Goal: Transaction & Acquisition: Purchase product/service

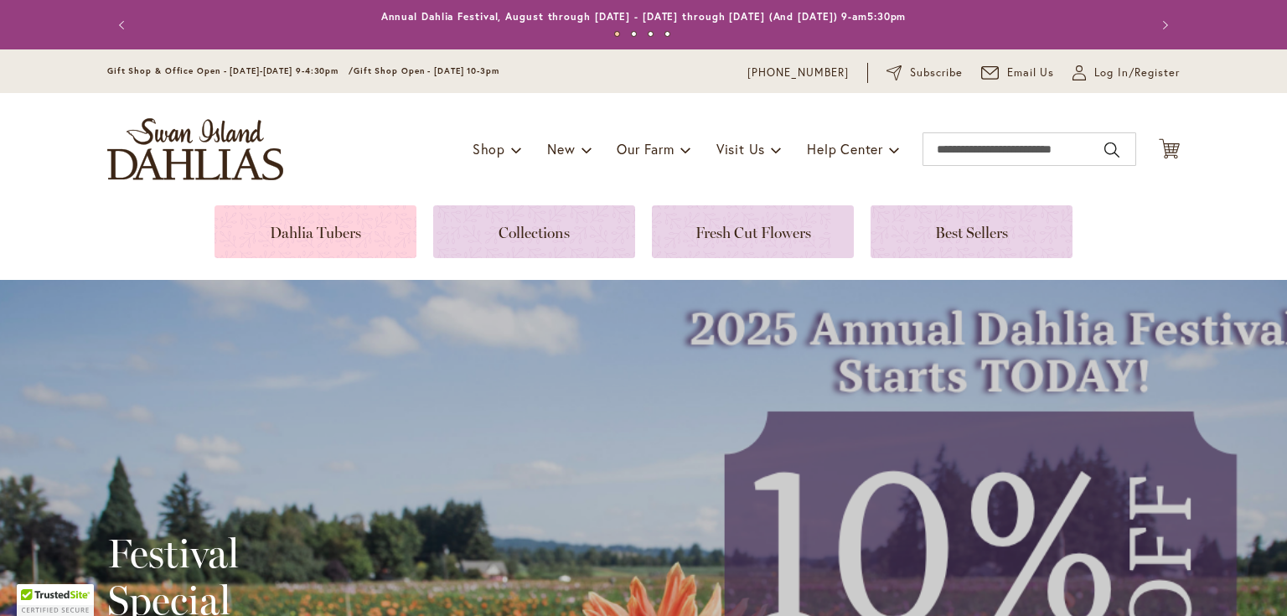
click at [349, 207] on link at bounding box center [315, 231] width 202 height 53
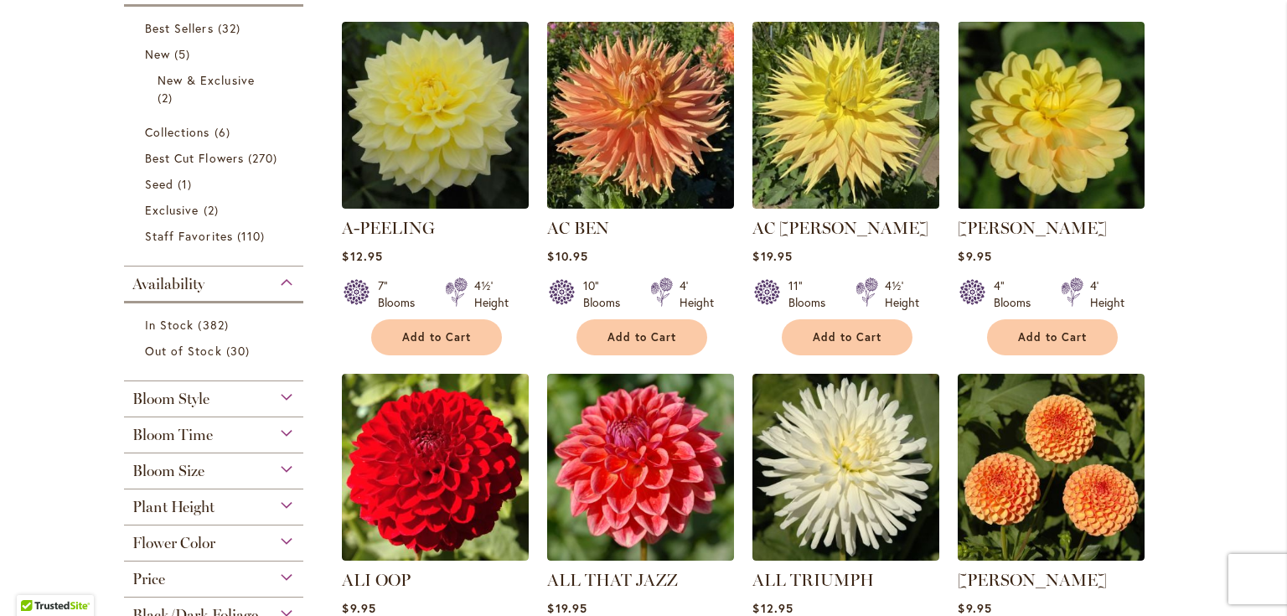
scroll to position [469, 0]
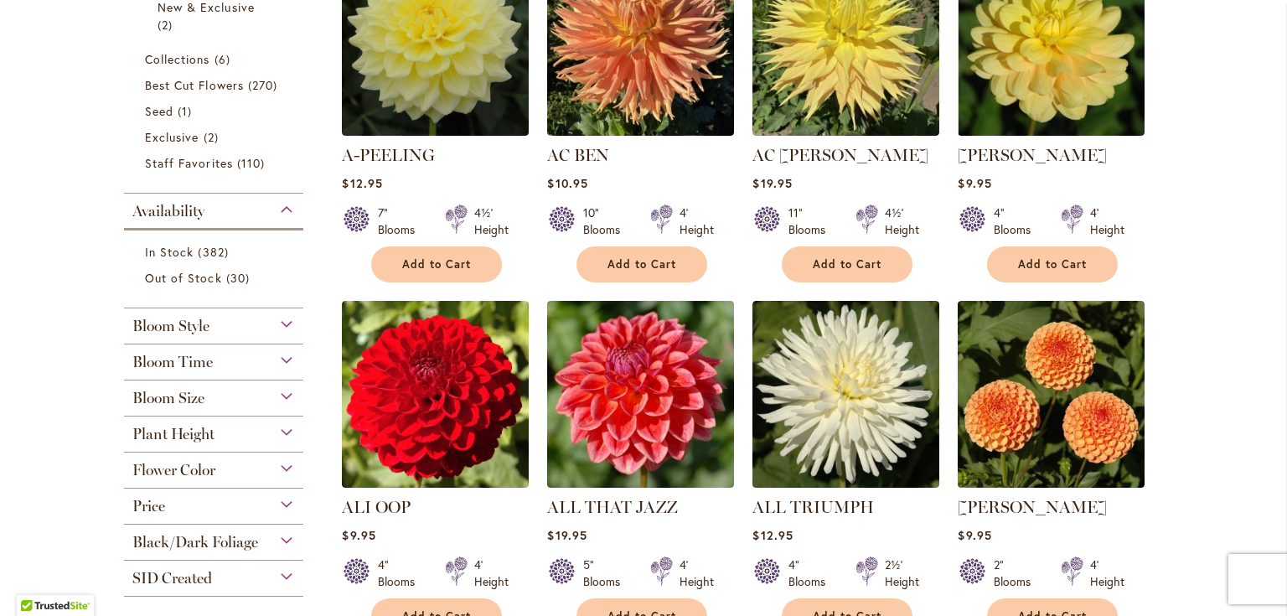
click at [280, 323] on div "Bloom Style" at bounding box center [213, 321] width 179 height 27
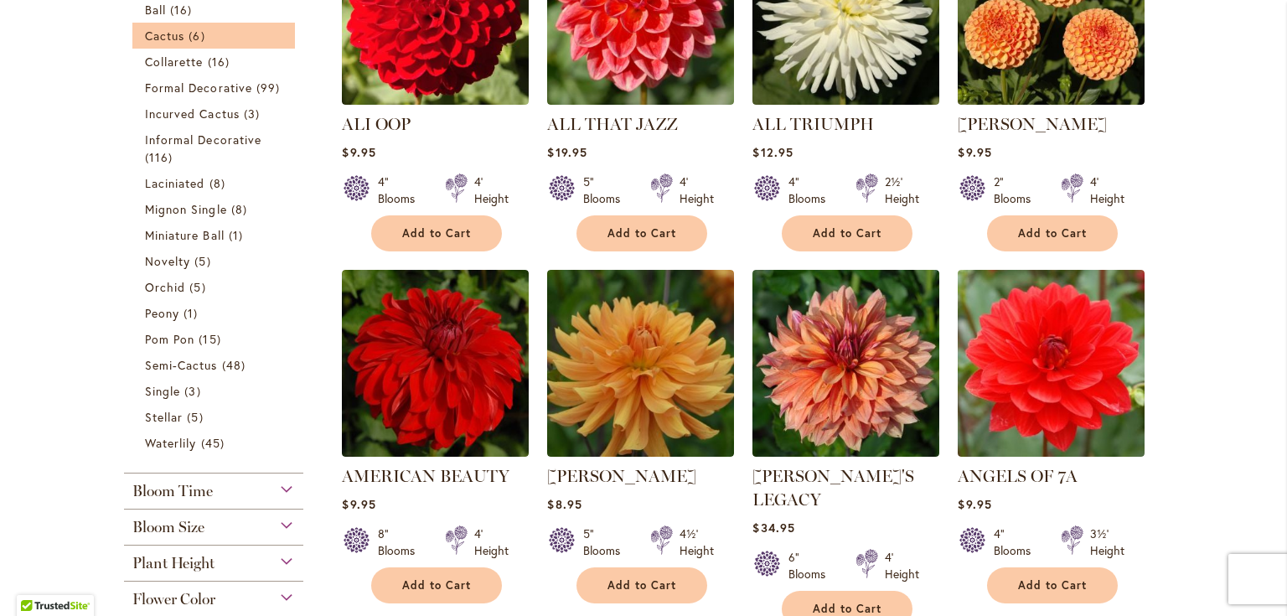
scroll to position [978, 0]
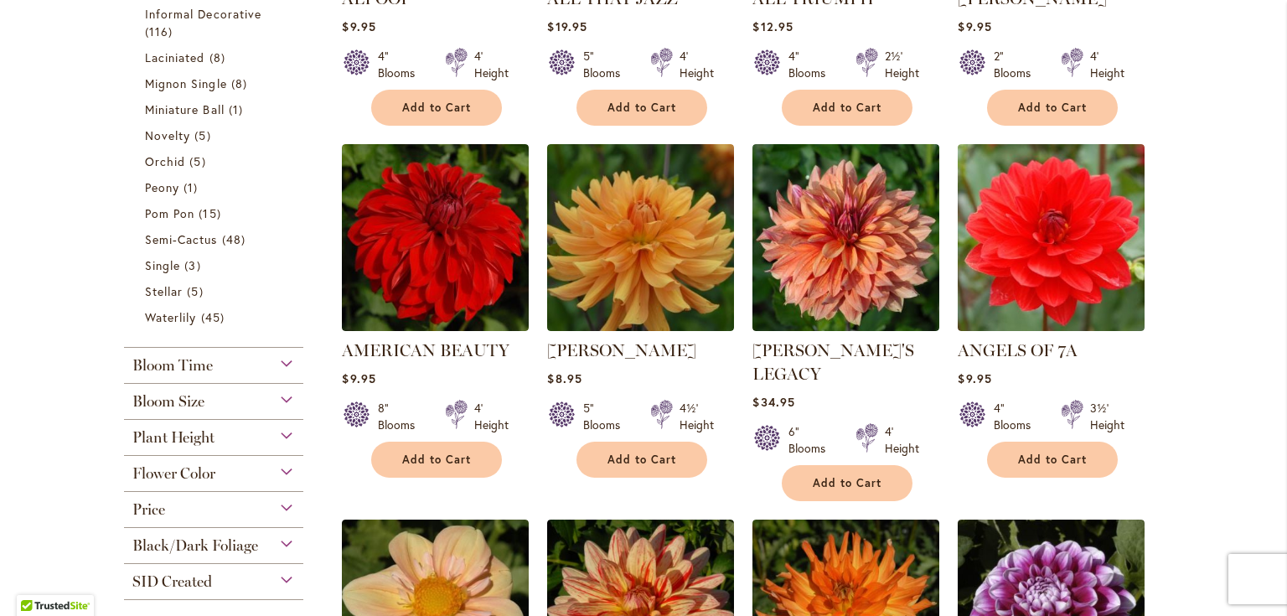
click at [278, 361] on div "Bloom Time" at bounding box center [213, 361] width 179 height 27
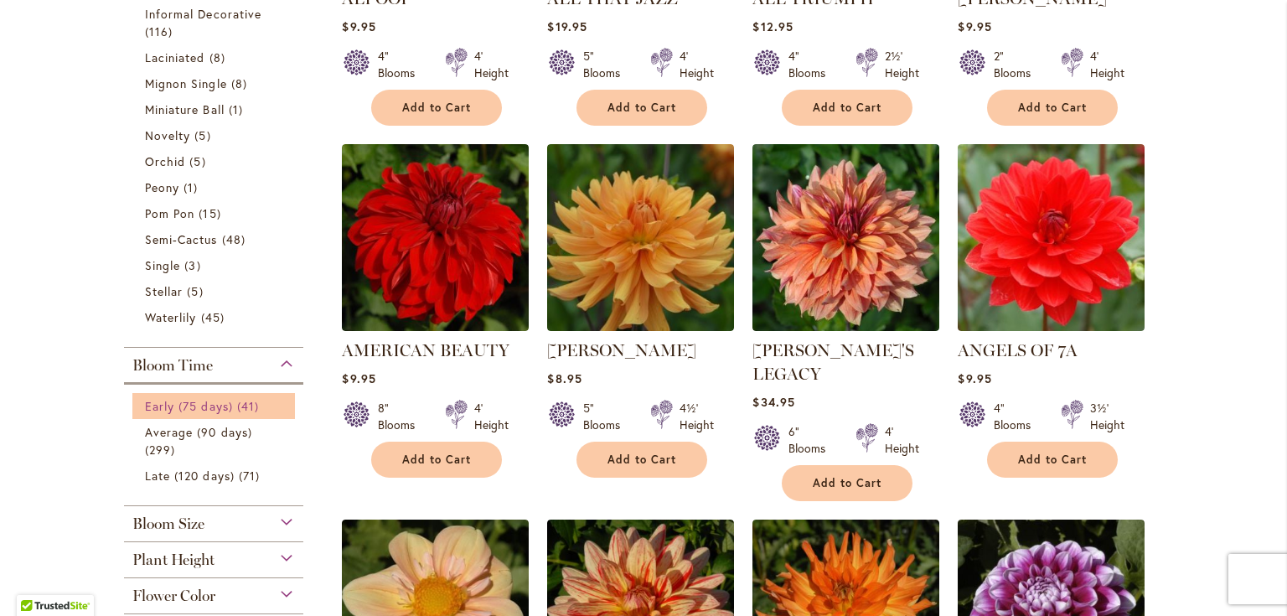
click at [205, 408] on span "Early (75 days)" at bounding box center [189, 406] width 88 height 16
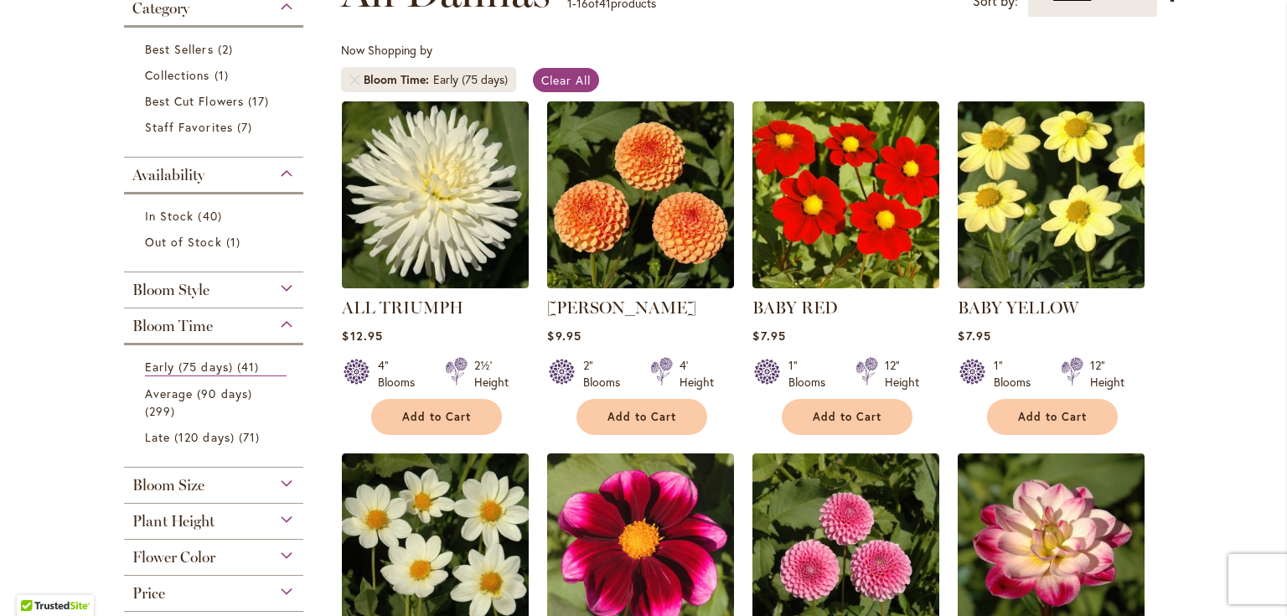
scroll to position [268, 0]
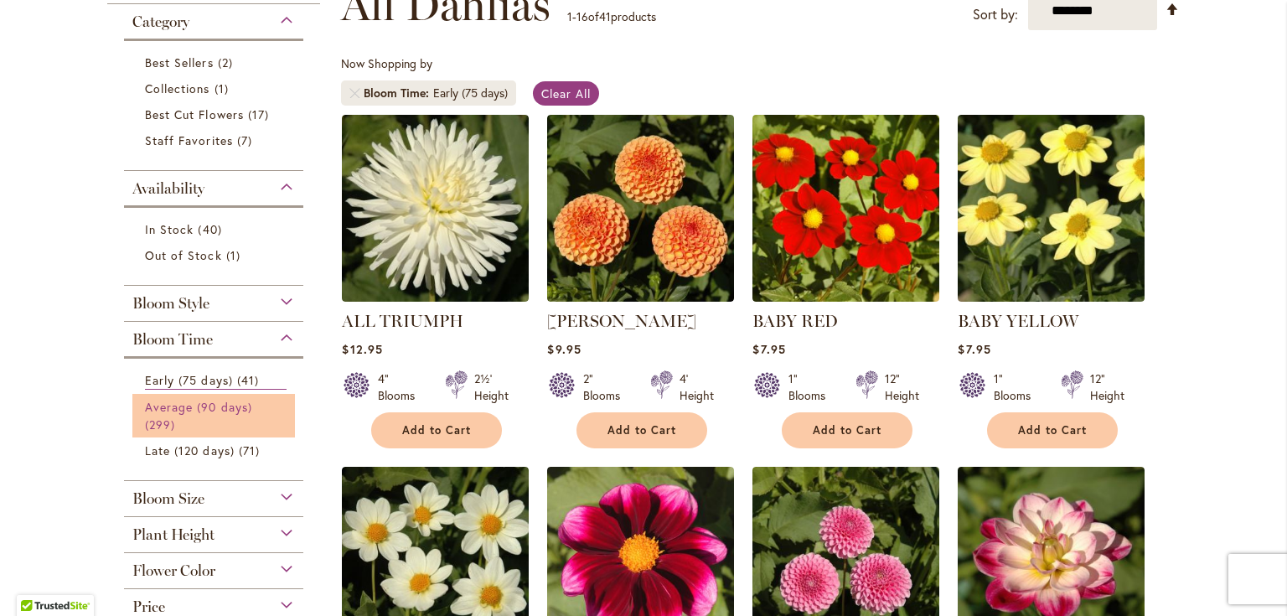
click at [245, 410] on span "Average (90 days)" at bounding box center [198, 407] width 107 height 16
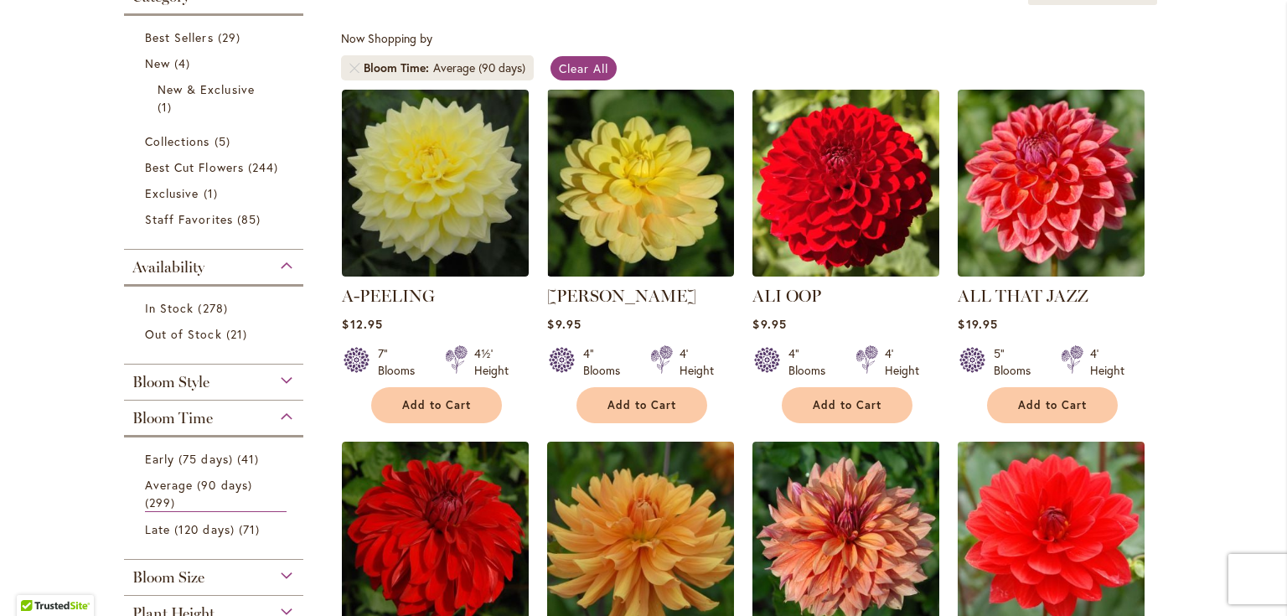
scroll to position [402, 0]
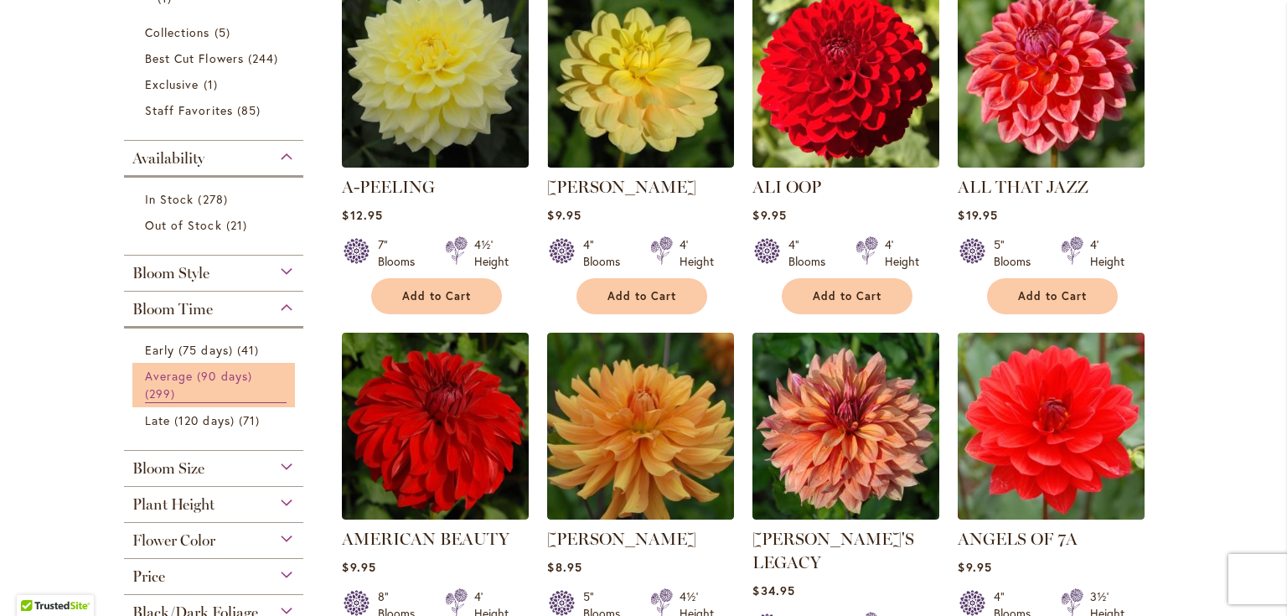
click at [232, 387] on link "Average (90 days) 299 items" at bounding box center [216, 385] width 142 height 36
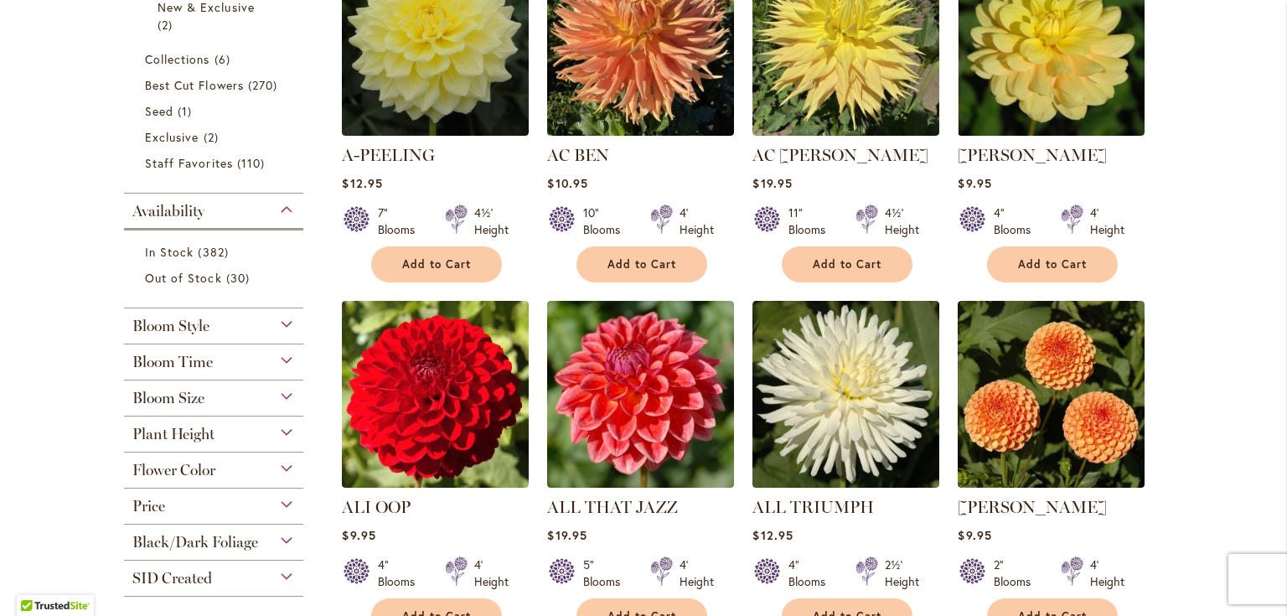
click at [276, 326] on div "Bloom Style" at bounding box center [213, 321] width 179 height 27
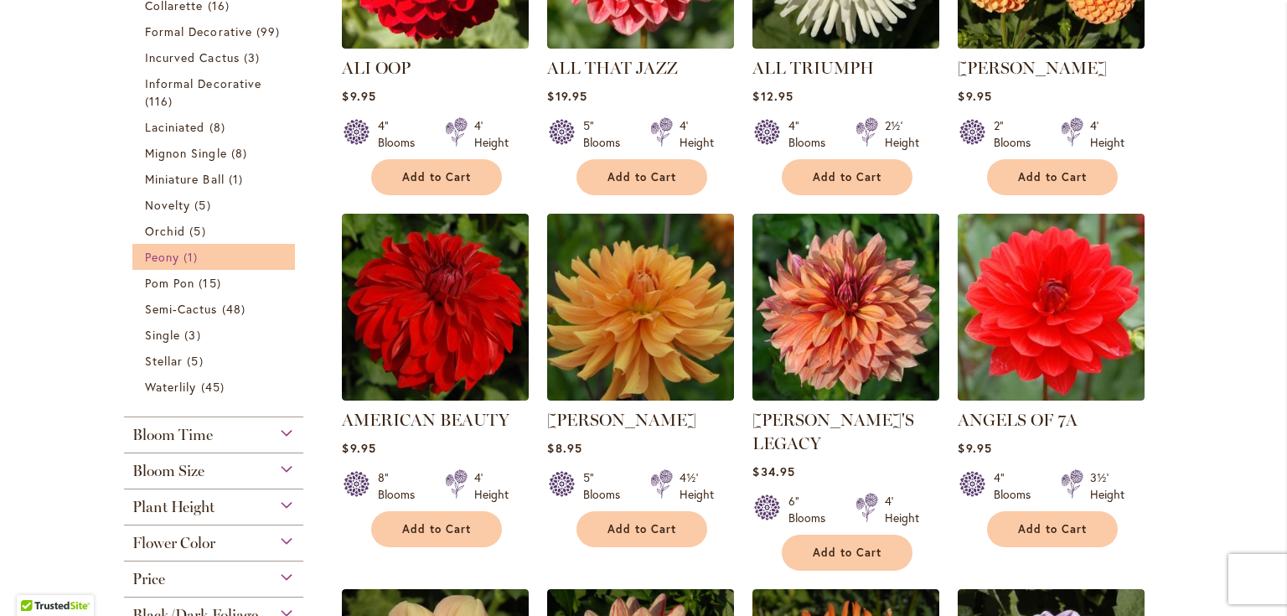
scroll to position [1045, 0]
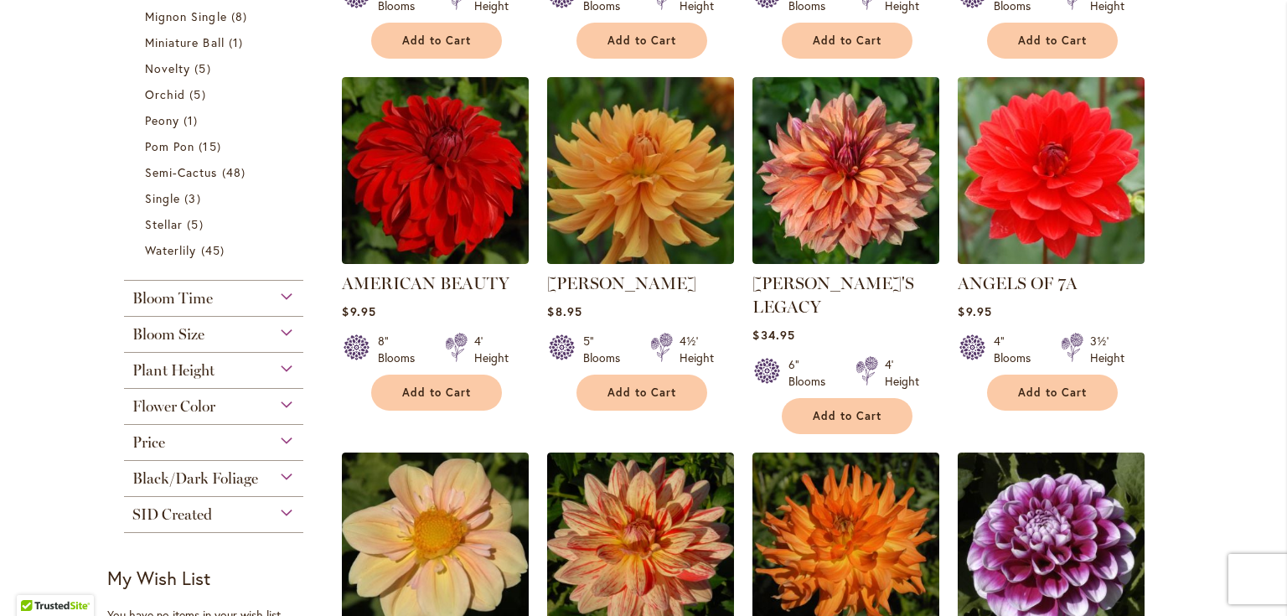
click at [281, 334] on div "Bloom Size" at bounding box center [213, 330] width 179 height 27
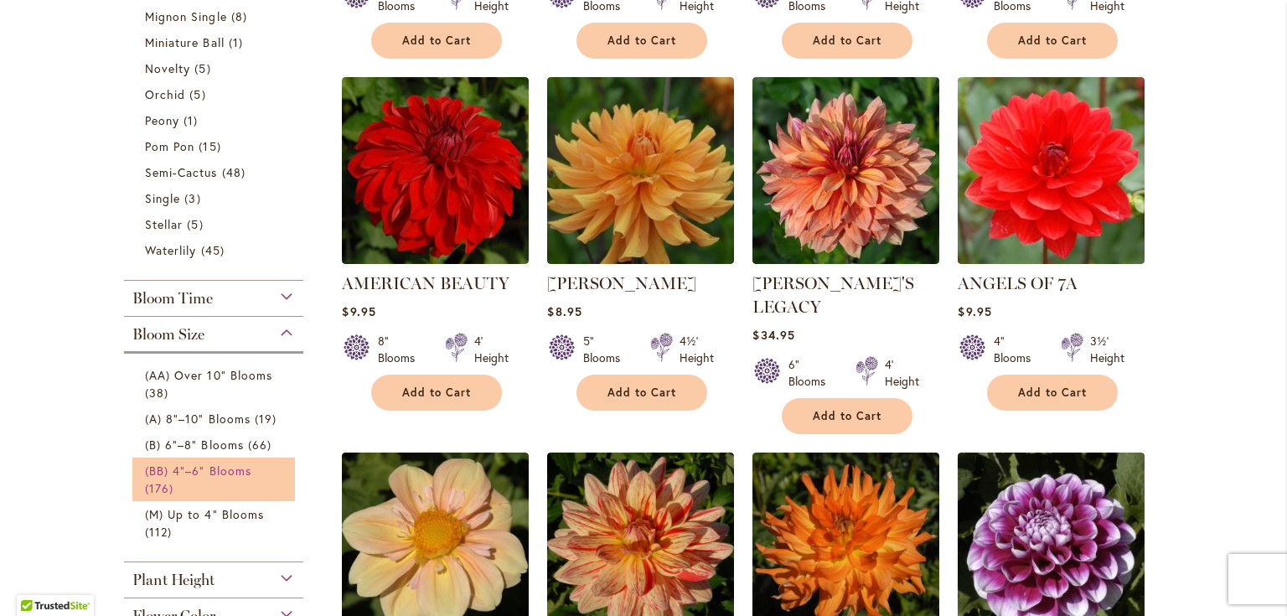
click at [214, 467] on span "(BB) 4"–6" Blooms" at bounding box center [198, 470] width 106 height 16
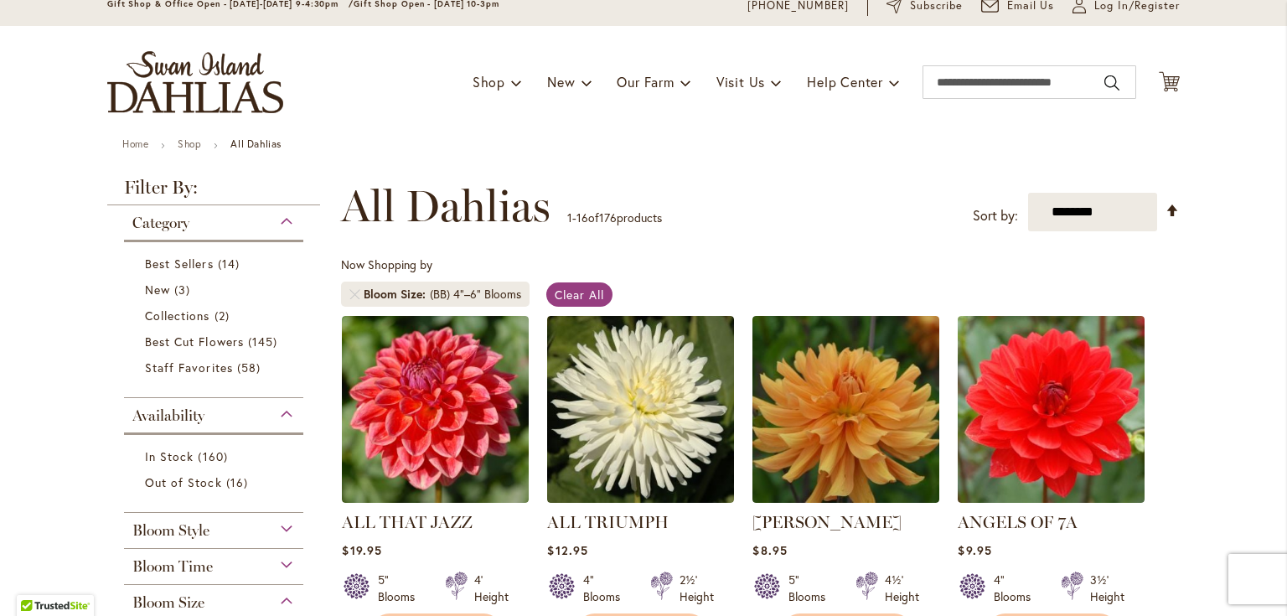
scroll to position [134, 0]
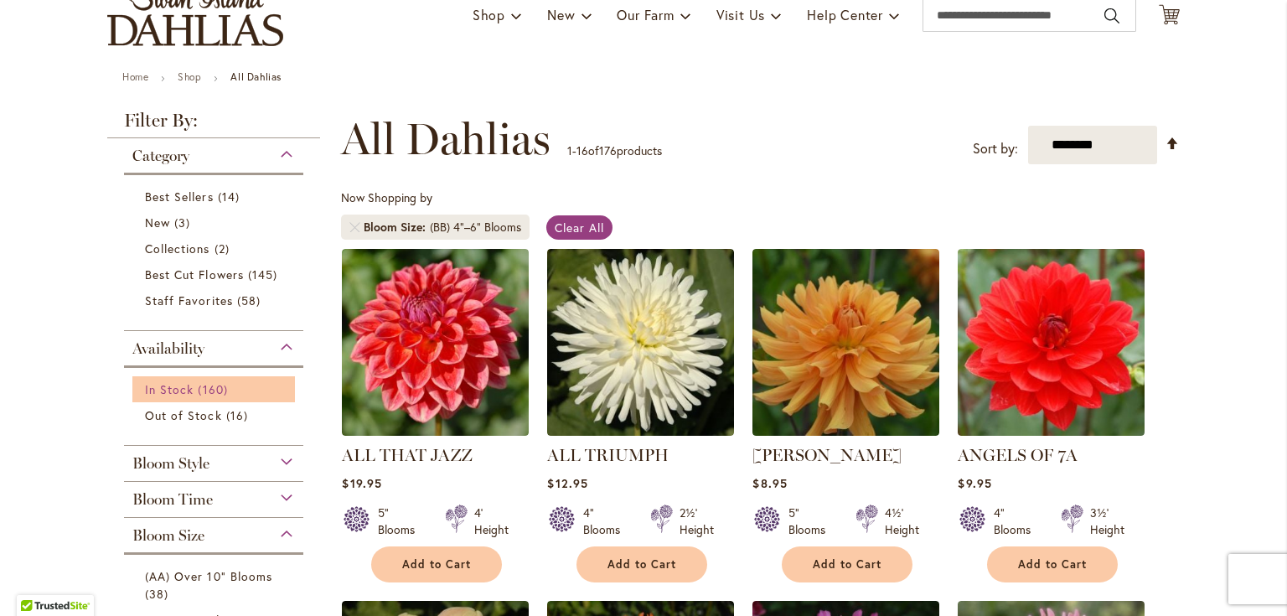
click at [188, 389] on link "In Stock 160 items" at bounding box center [216, 389] width 142 height 18
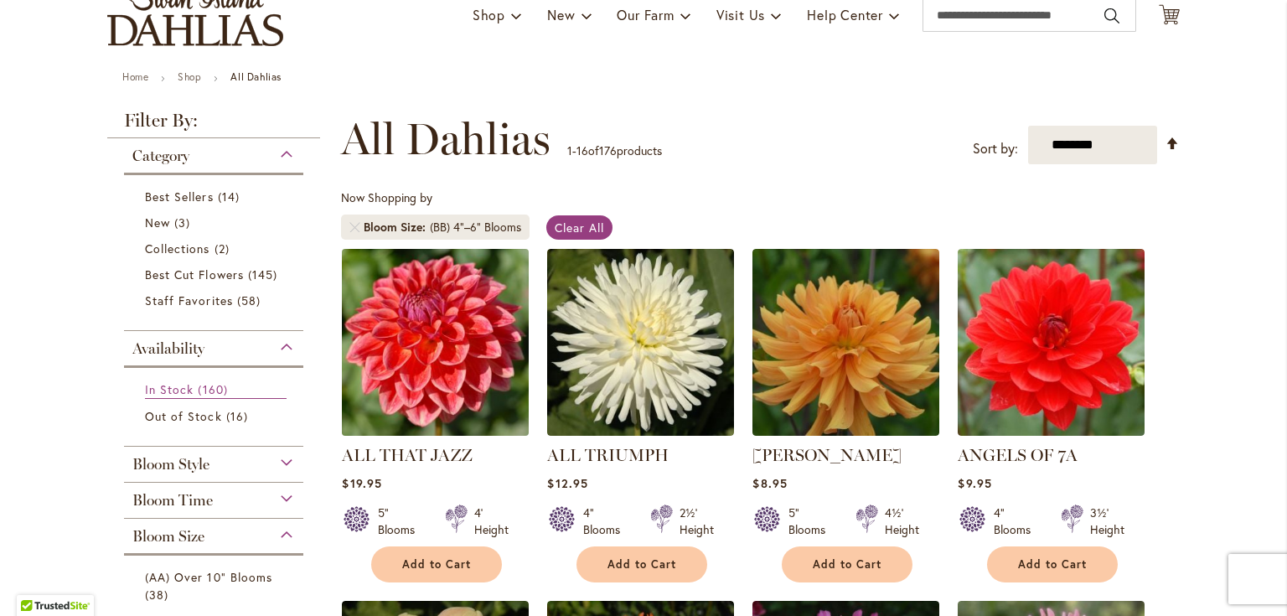
scroll to position [178, 0]
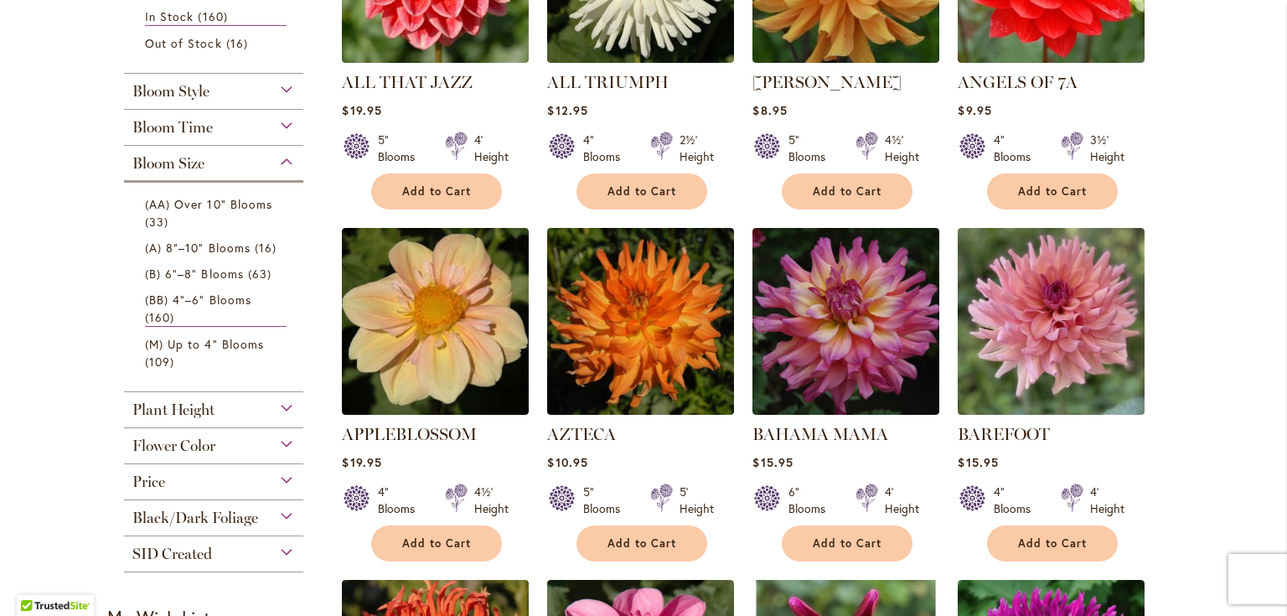
scroll to position [603, 0]
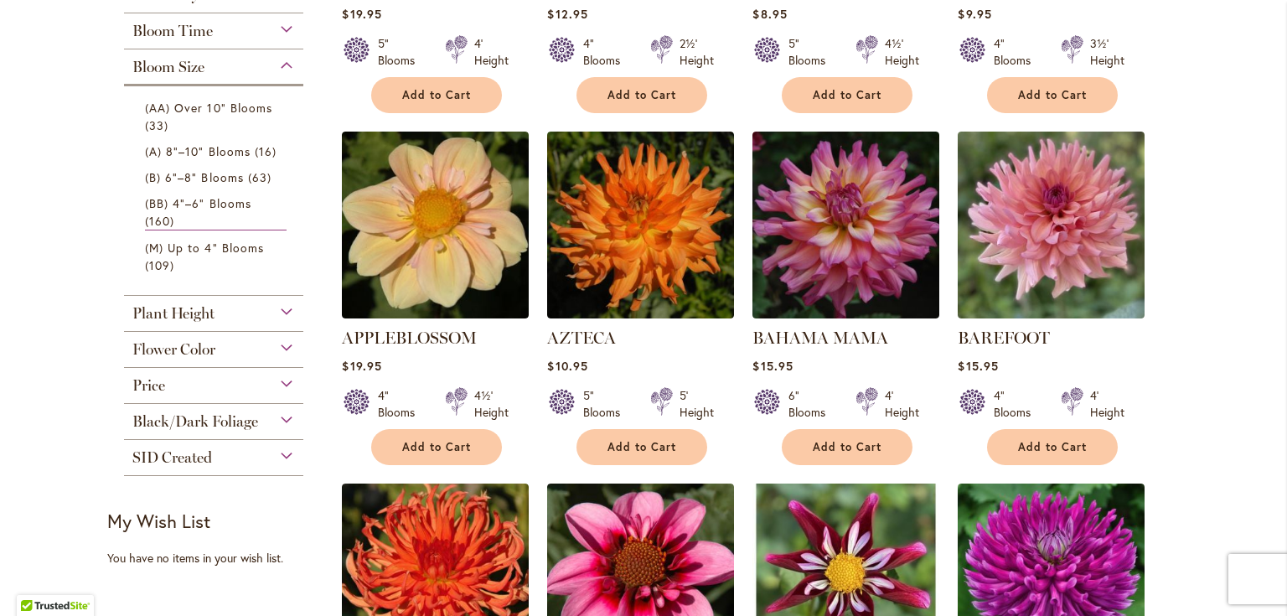
click at [275, 310] on div "Plant Height" at bounding box center [213, 309] width 179 height 27
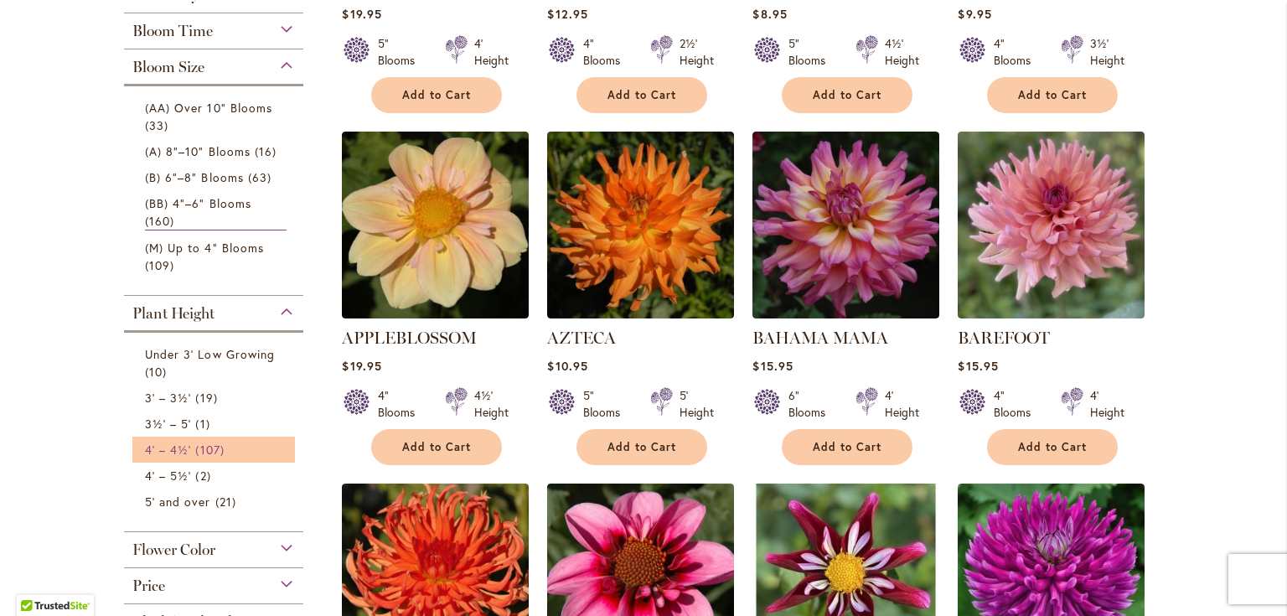
click at [175, 447] on span "4' – 4½'" at bounding box center [168, 450] width 46 height 16
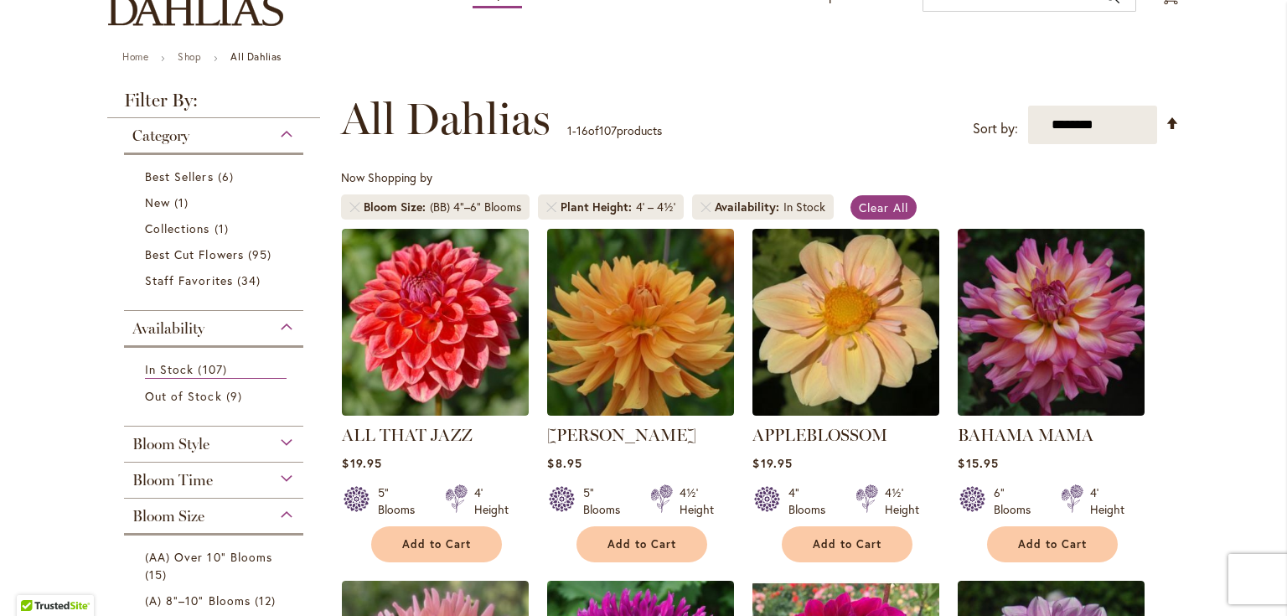
scroll to position [134, 0]
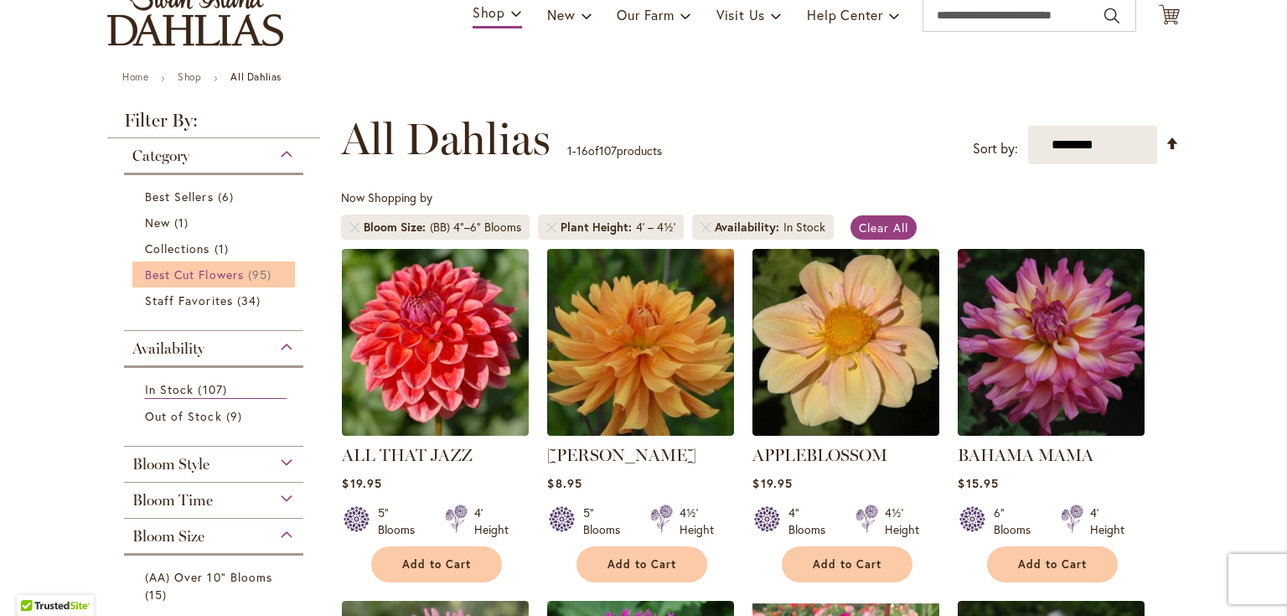
click at [191, 268] on span "Best Cut Flowers" at bounding box center [194, 274] width 99 height 16
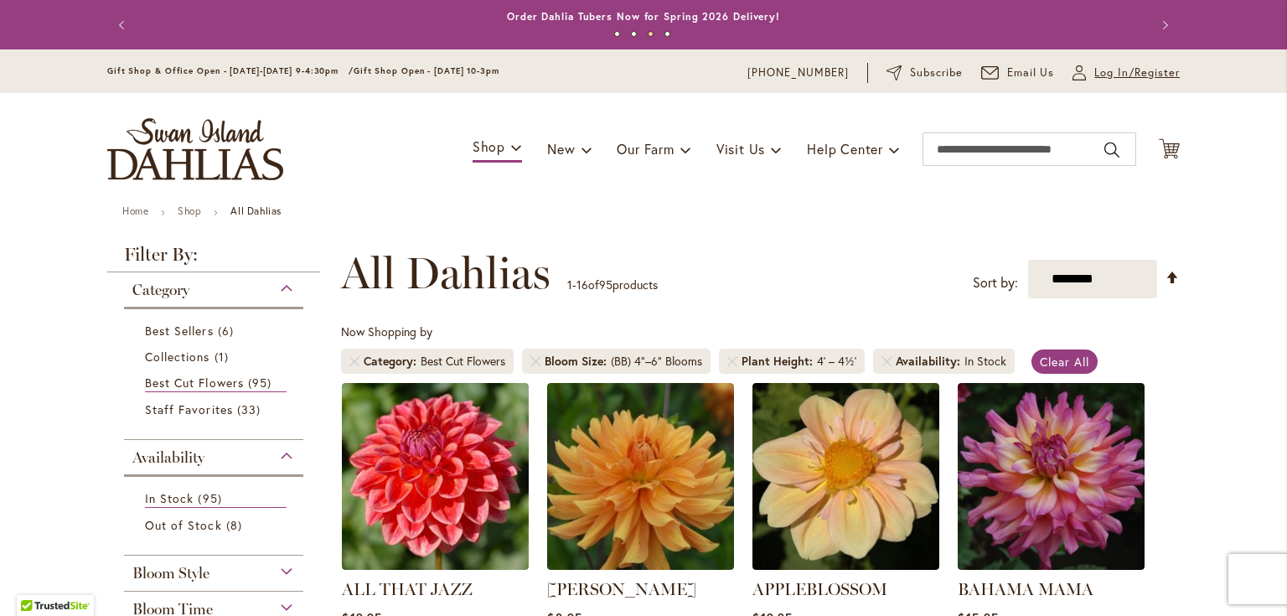
click at [1122, 70] on span "Log In/Register" at bounding box center [1136, 73] width 85 height 17
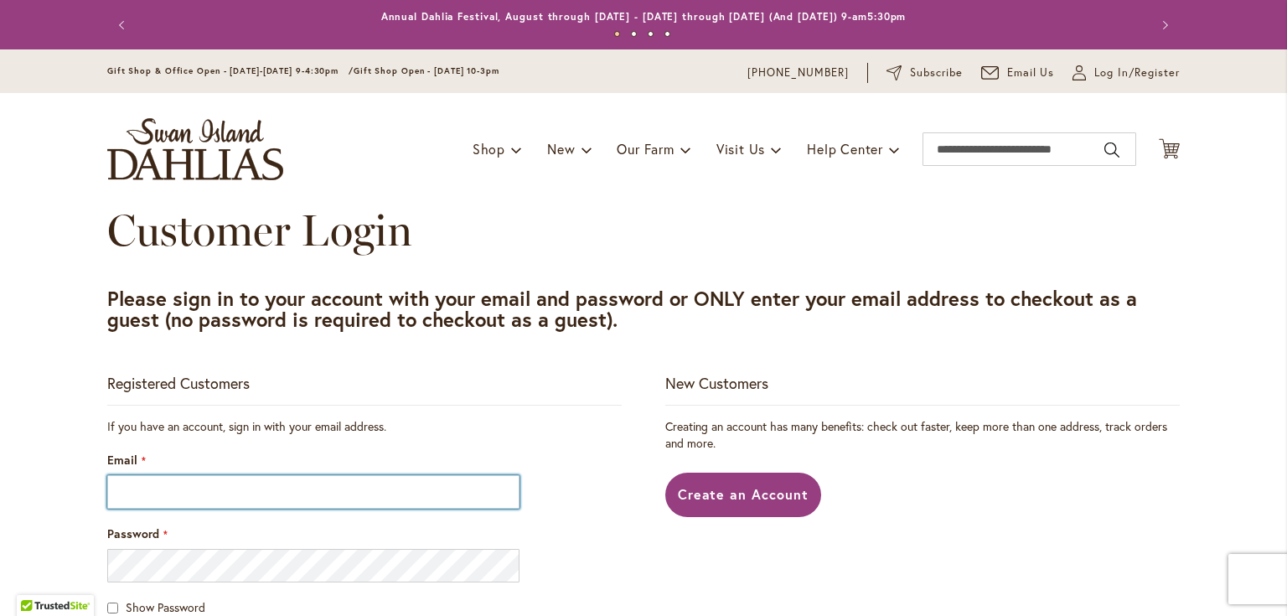
click at [189, 486] on input "Email" at bounding box center [313, 492] width 412 height 34
type input "**********"
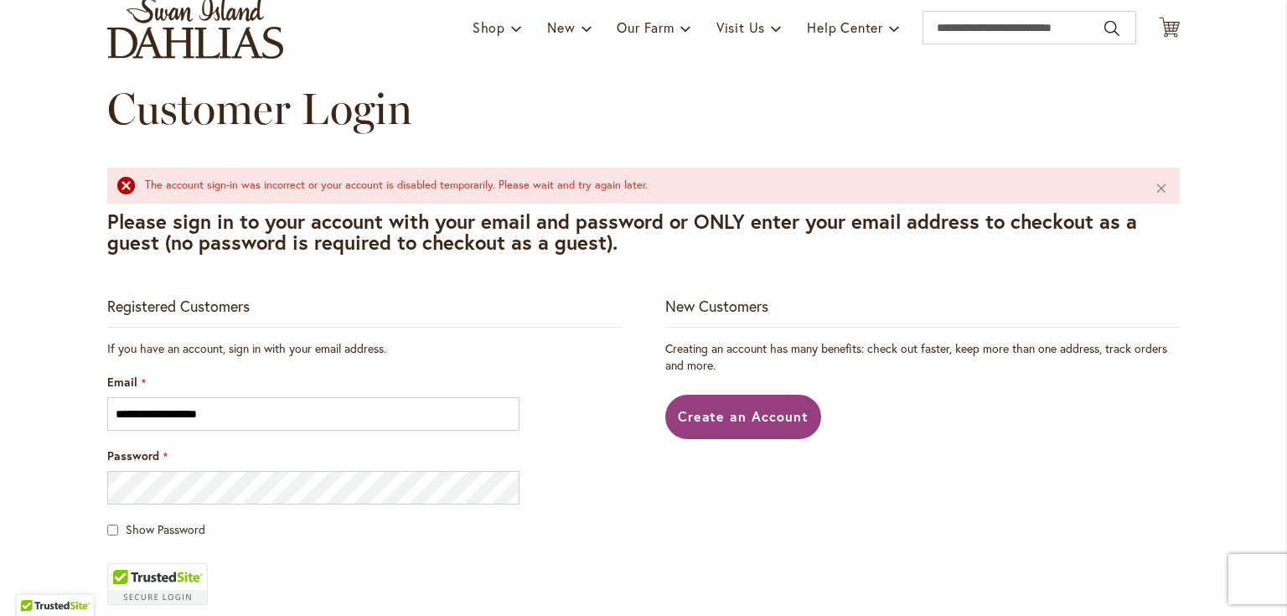
scroll to position [134, 0]
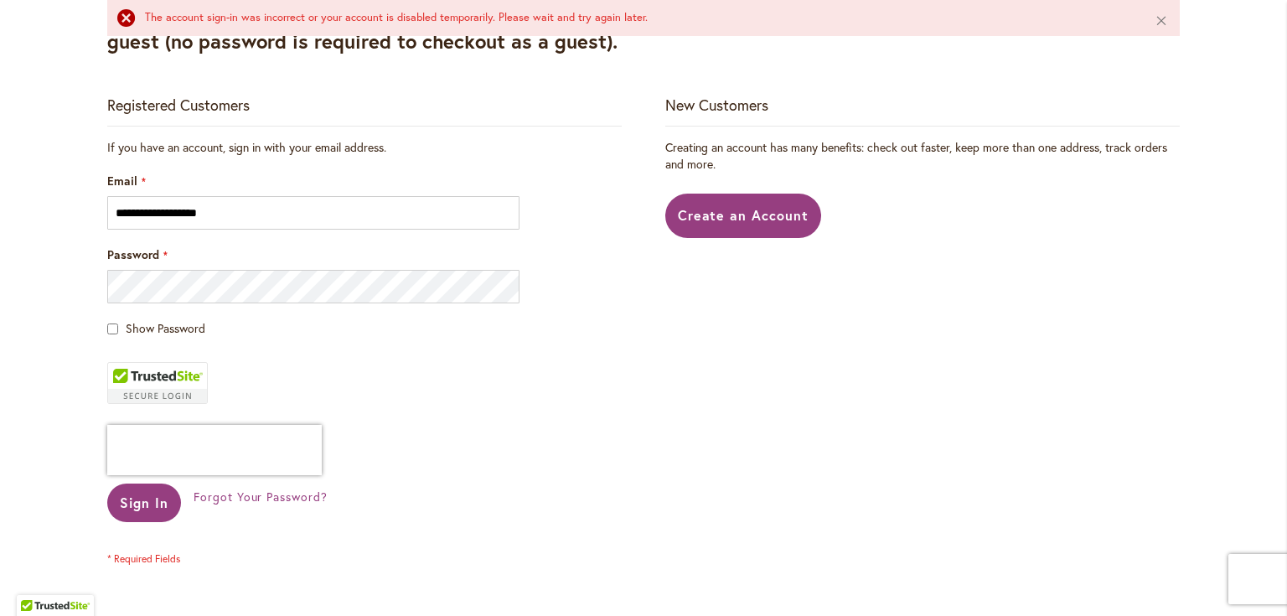
scroll to position [335, 0]
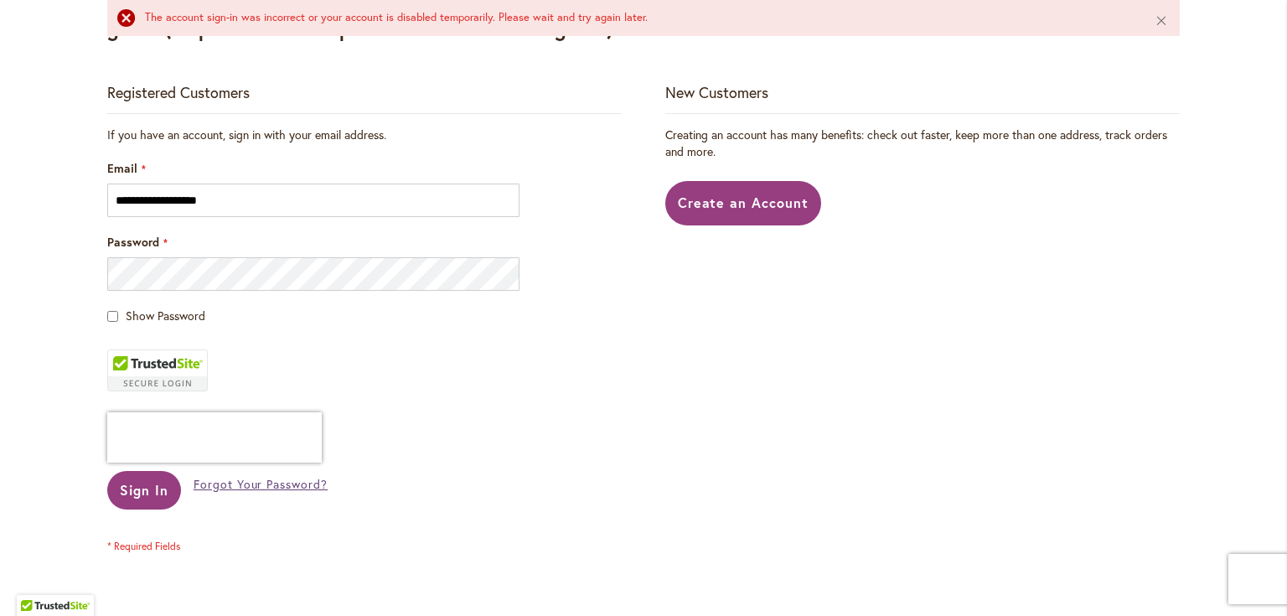
click at [214, 485] on span "Forgot Your Password?" at bounding box center [261, 484] width 134 height 16
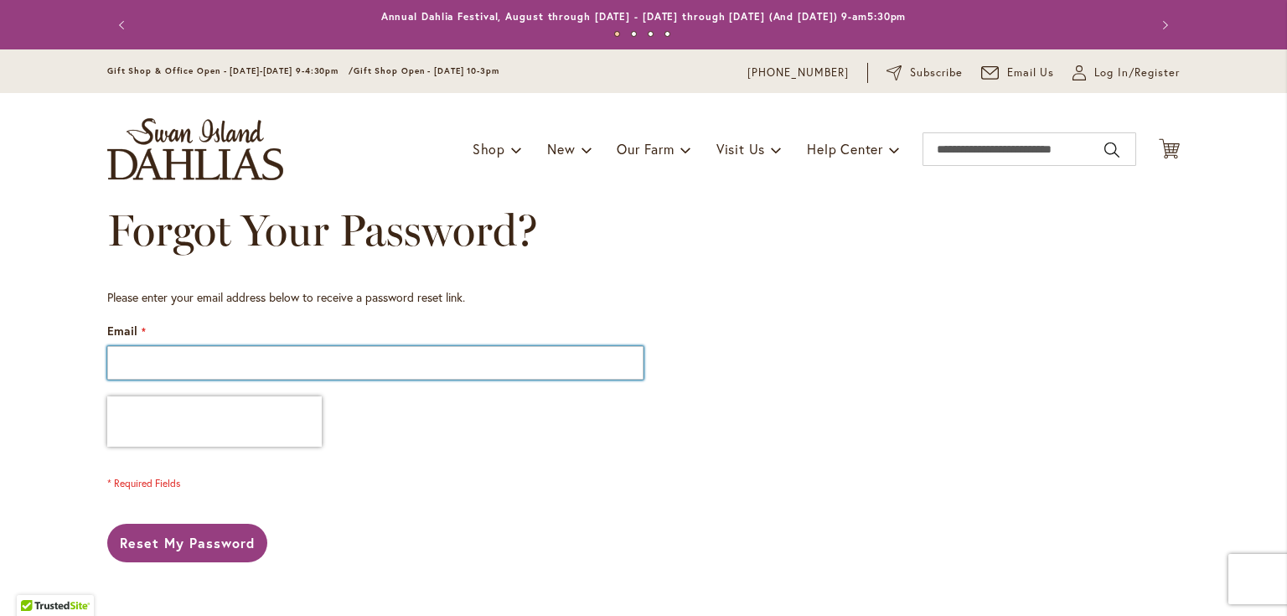
click at [142, 359] on input "Email" at bounding box center [375, 363] width 536 height 34
type input "**********"
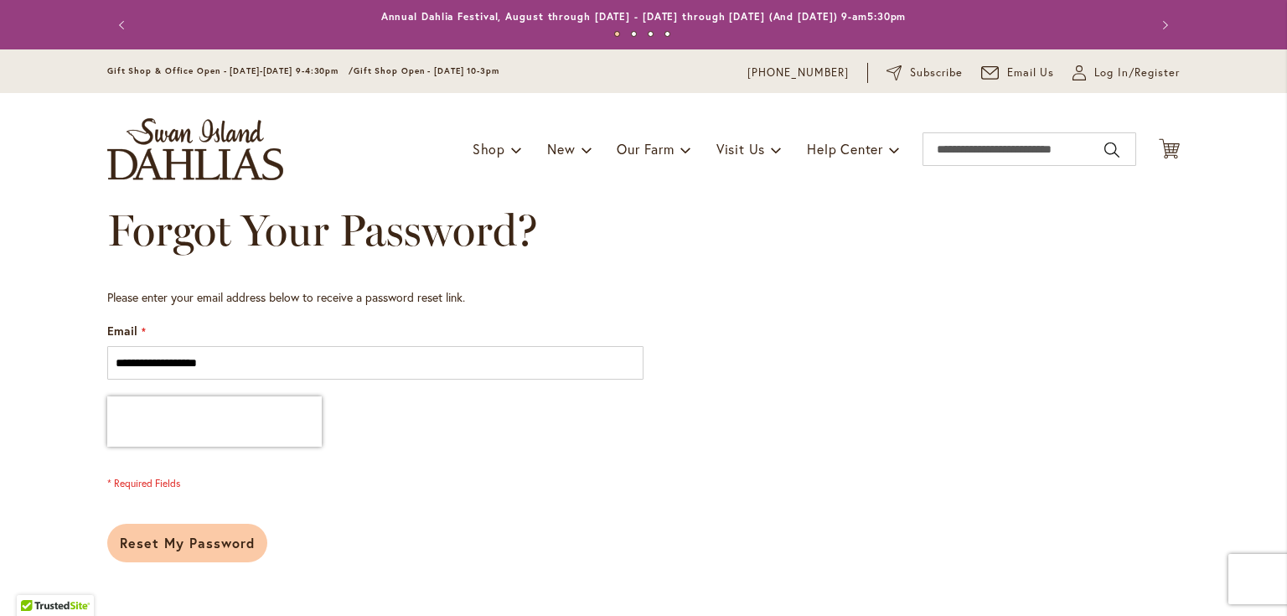
click at [178, 546] on span "Reset My Password" at bounding box center [187, 543] width 135 height 18
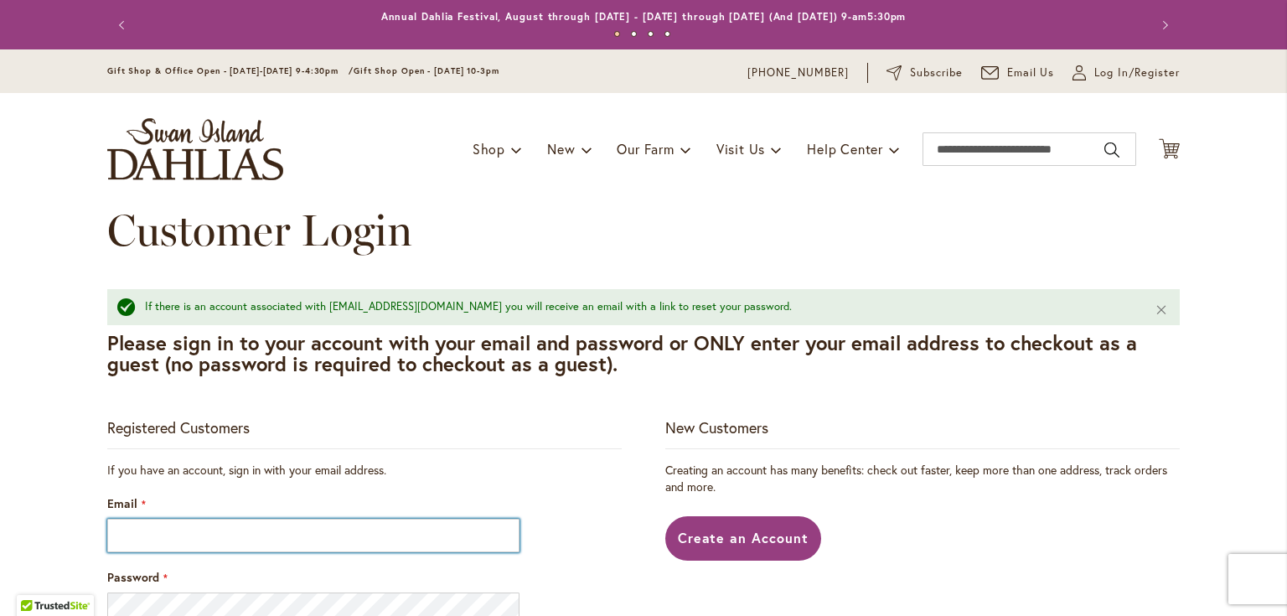
click at [154, 534] on input "Email" at bounding box center [313, 536] width 412 height 34
type input "**********"
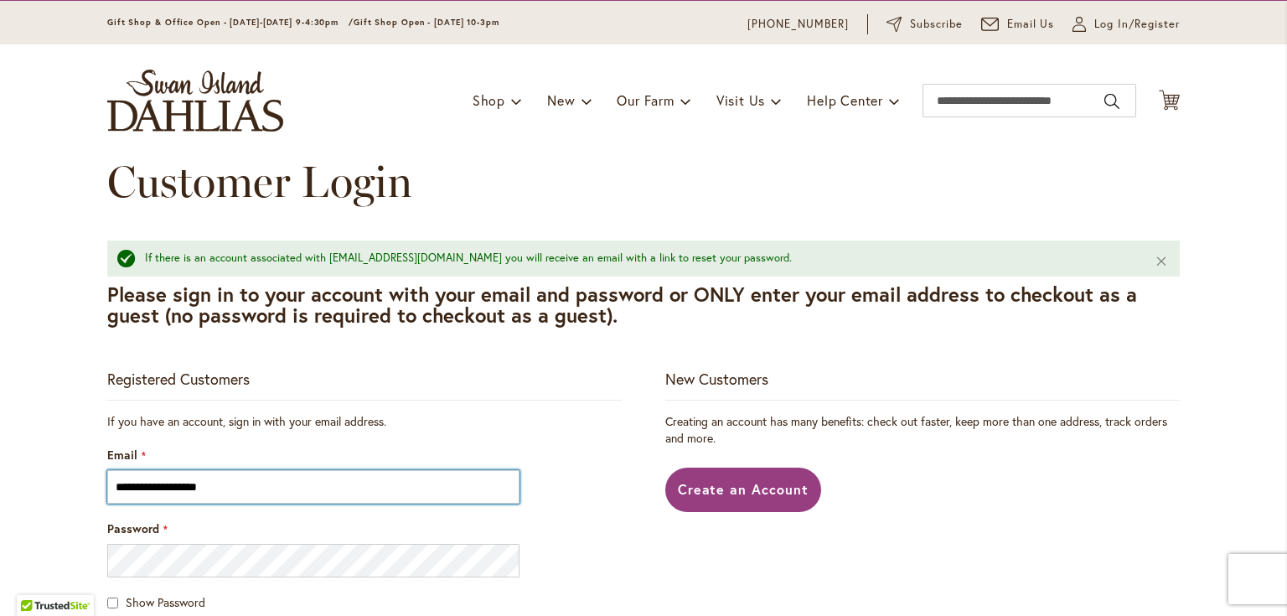
scroll to position [134, 0]
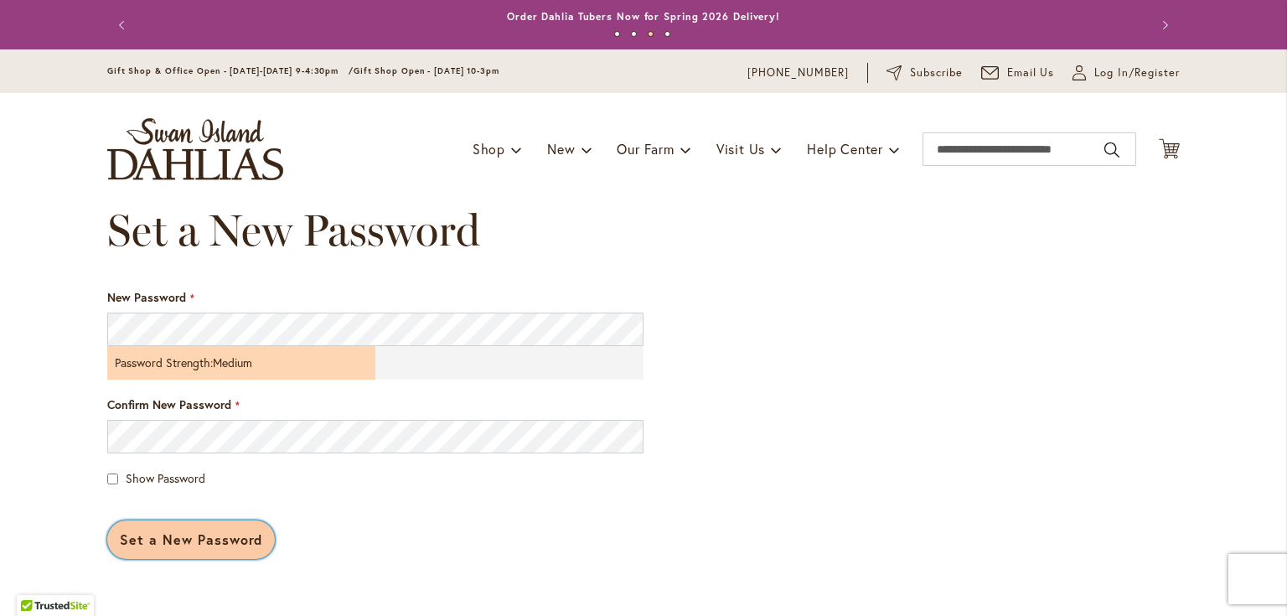
click at [178, 530] on span "Set a New Password" at bounding box center [191, 539] width 142 height 18
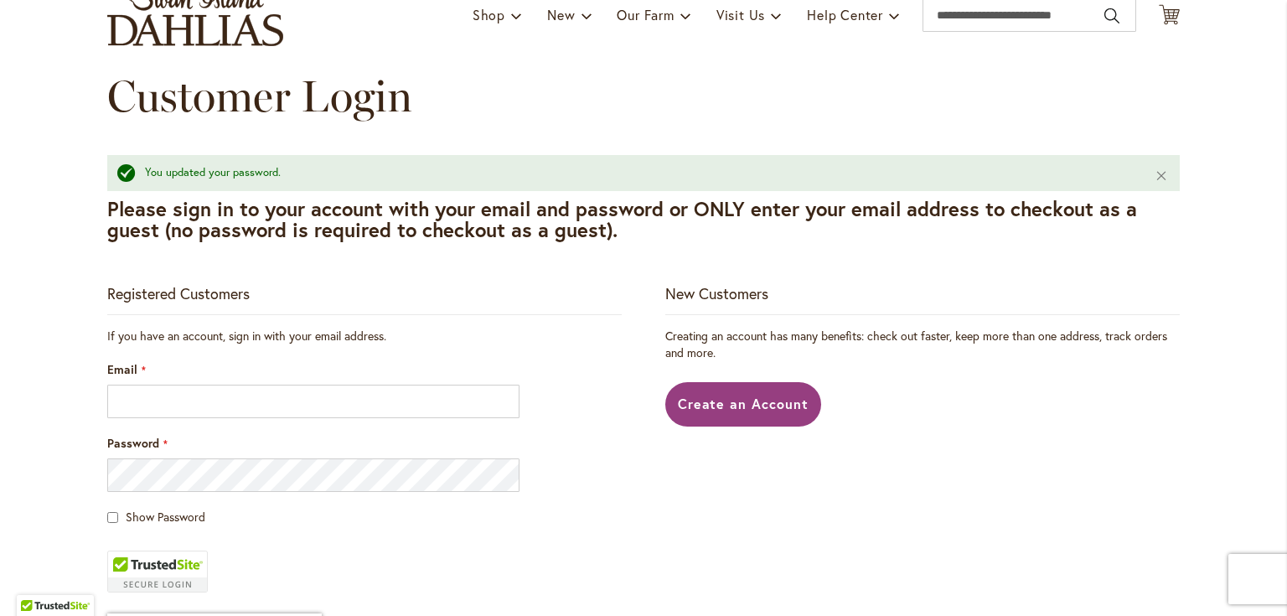
scroll to position [67, 0]
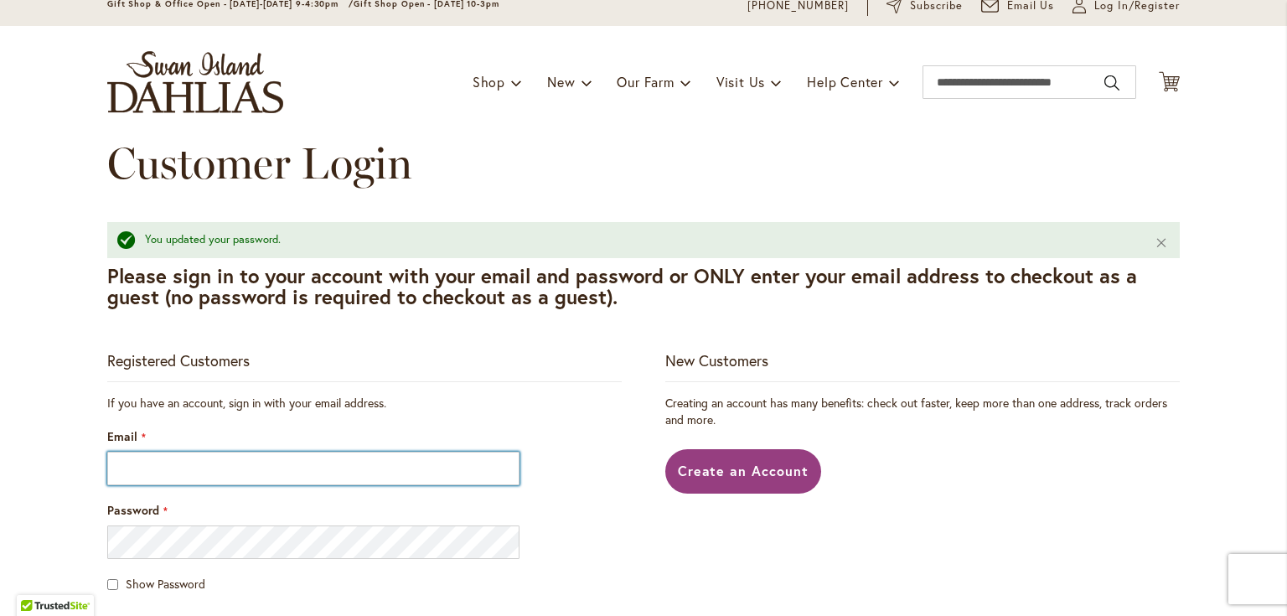
click at [171, 469] on input "Email" at bounding box center [313, 469] width 412 height 34
type input "**********"
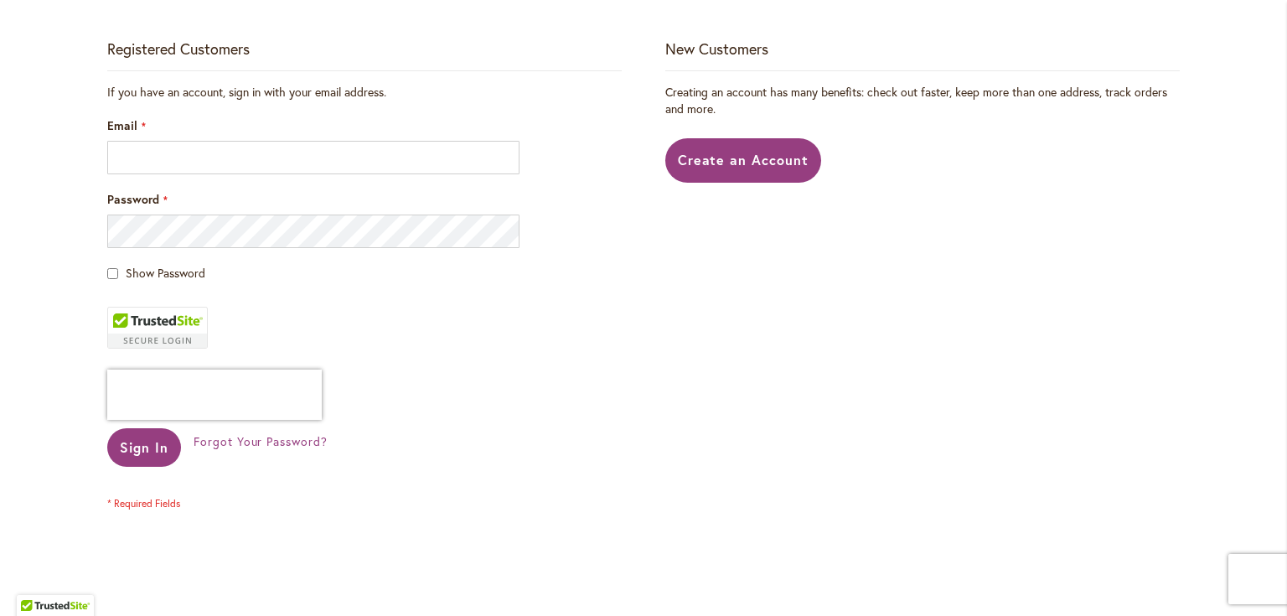
scroll to position [335, 0]
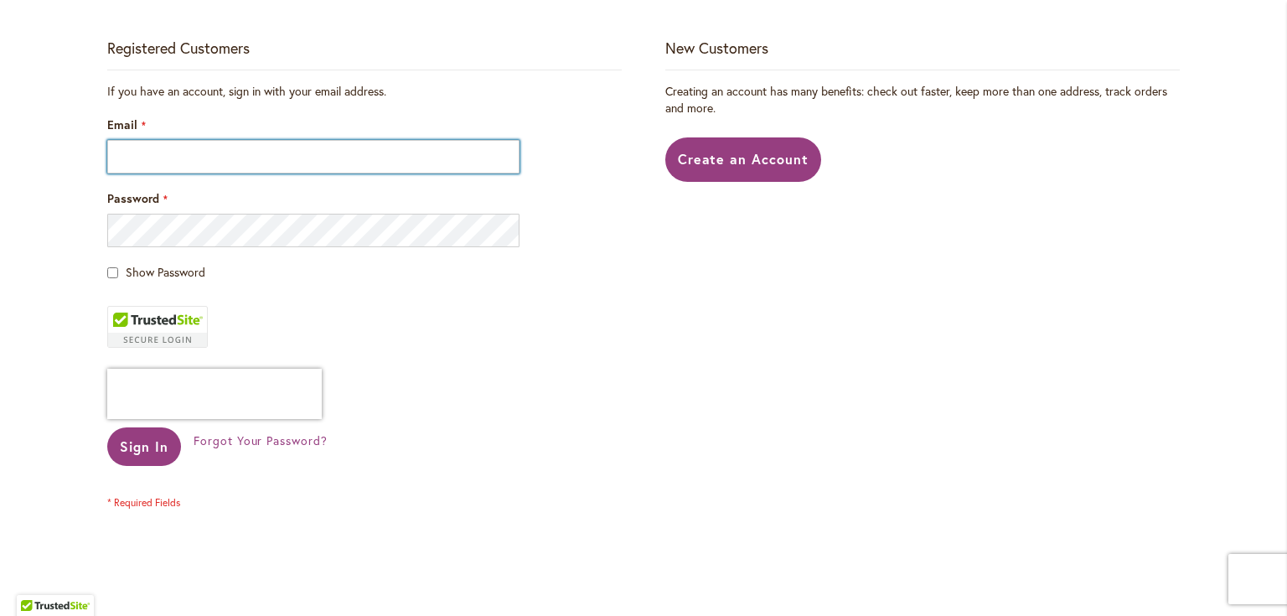
click at [147, 162] on input "Email" at bounding box center [313, 157] width 412 height 34
type input "**********"
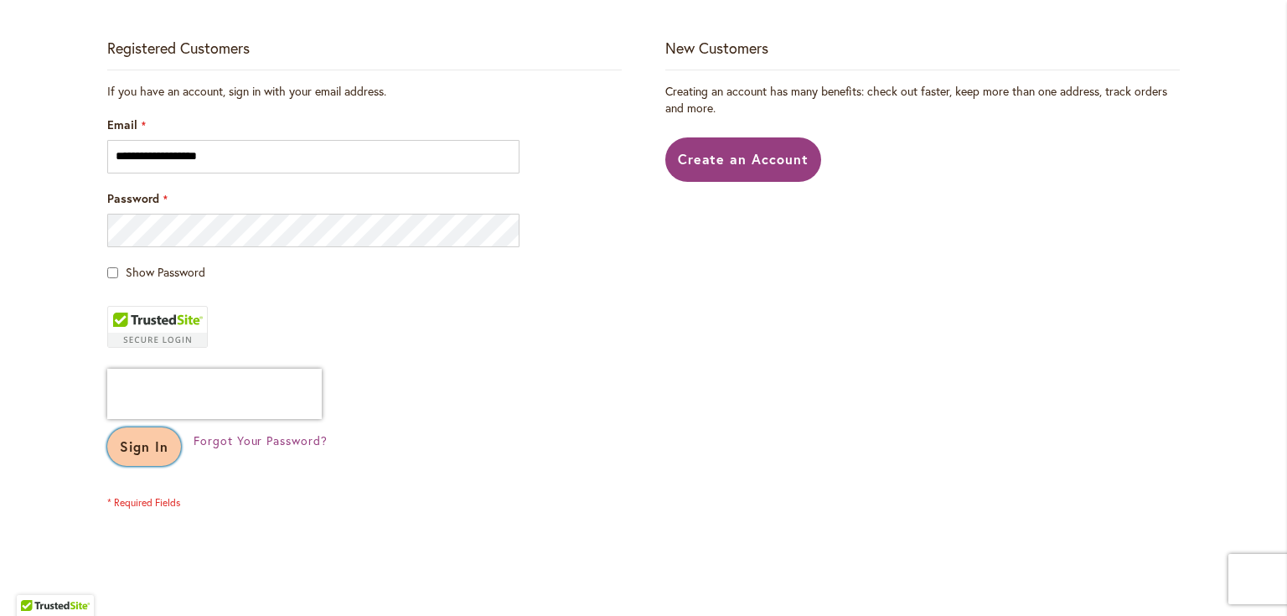
click at [138, 452] on span "Sign In" at bounding box center [144, 446] width 49 height 18
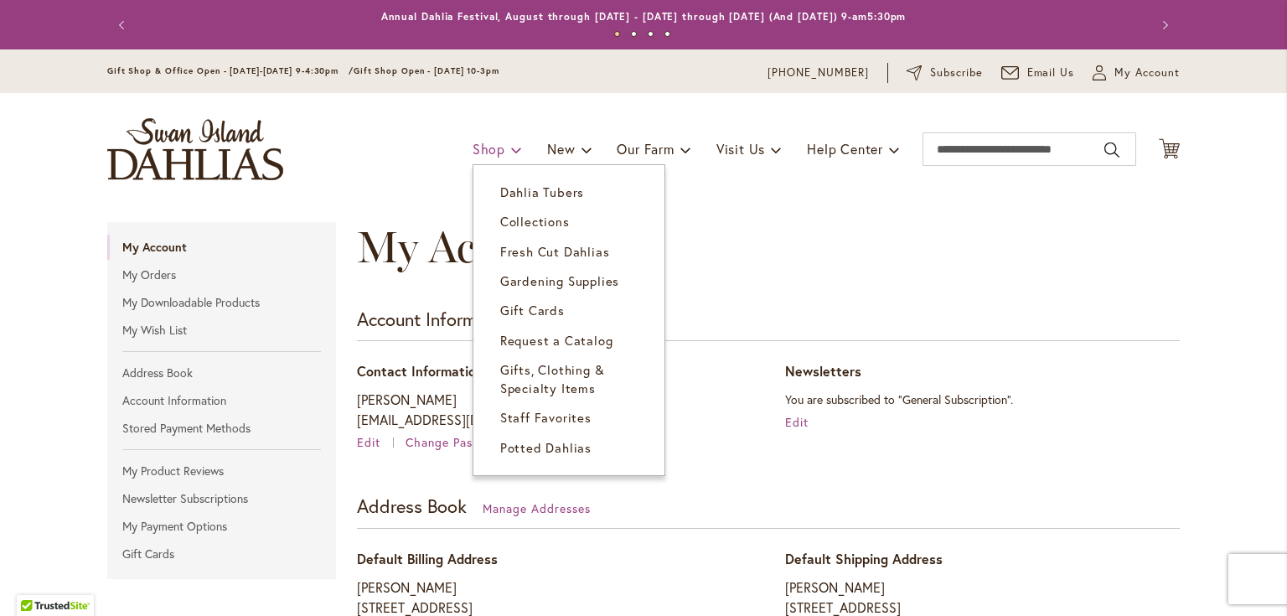
click at [498, 147] on link "Shop" at bounding box center [497, 149] width 49 height 32
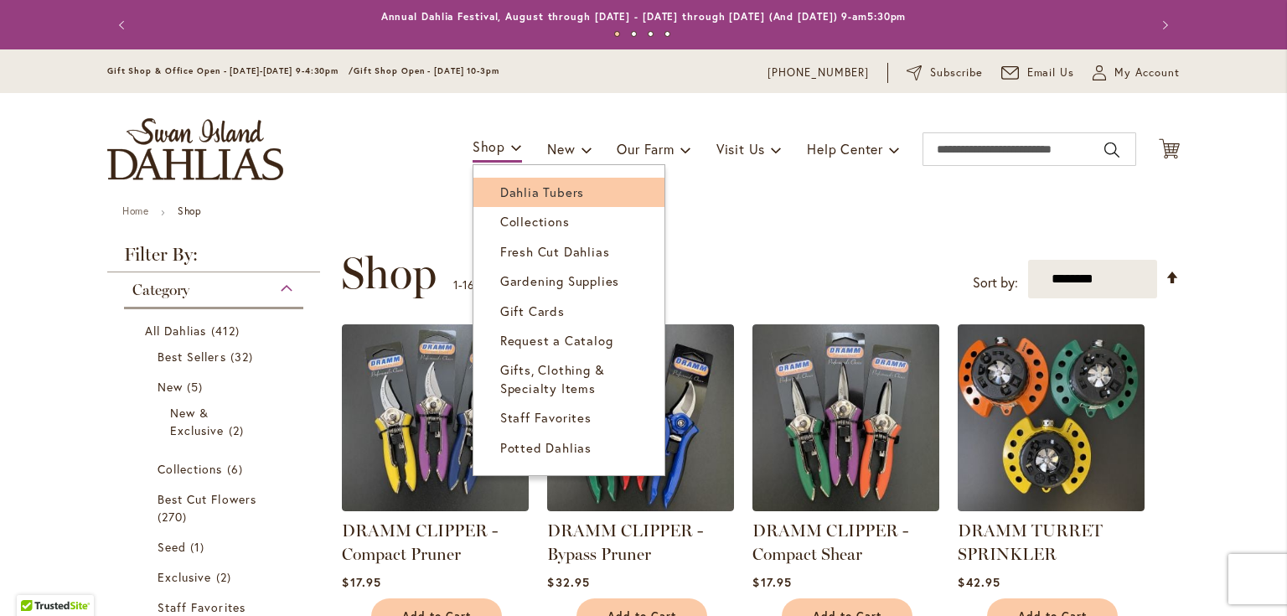
click at [487, 194] on link "Dahlia Tubers" at bounding box center [568, 192] width 191 height 29
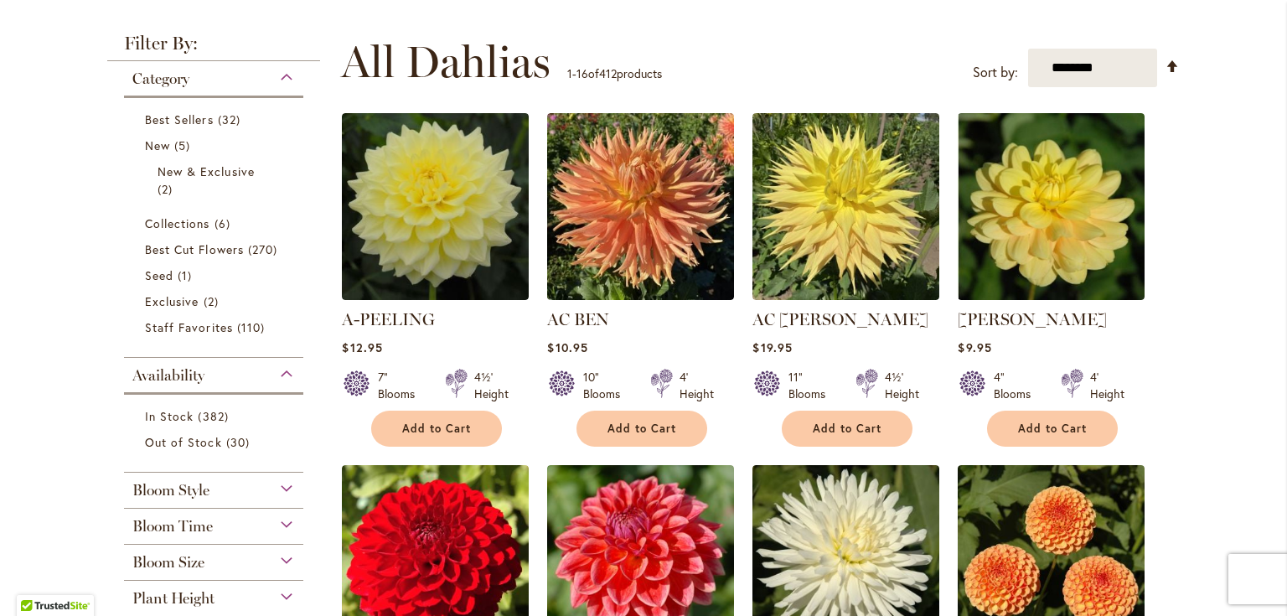
scroll to position [335, 0]
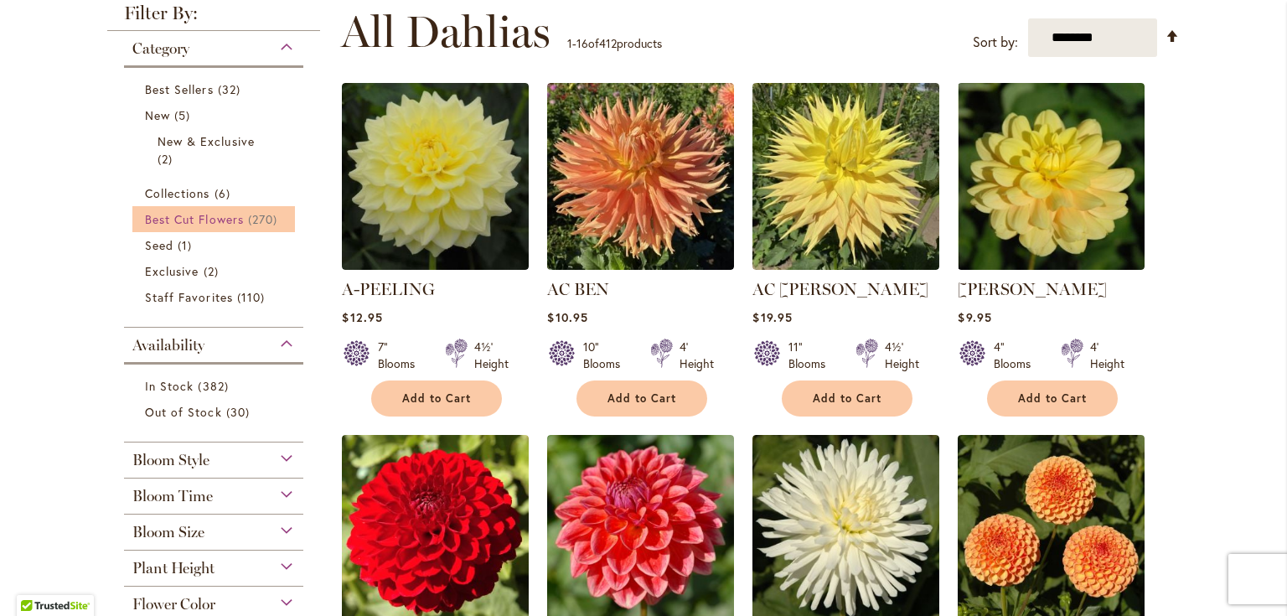
click at [215, 220] on span "Best Cut Flowers" at bounding box center [194, 219] width 99 height 16
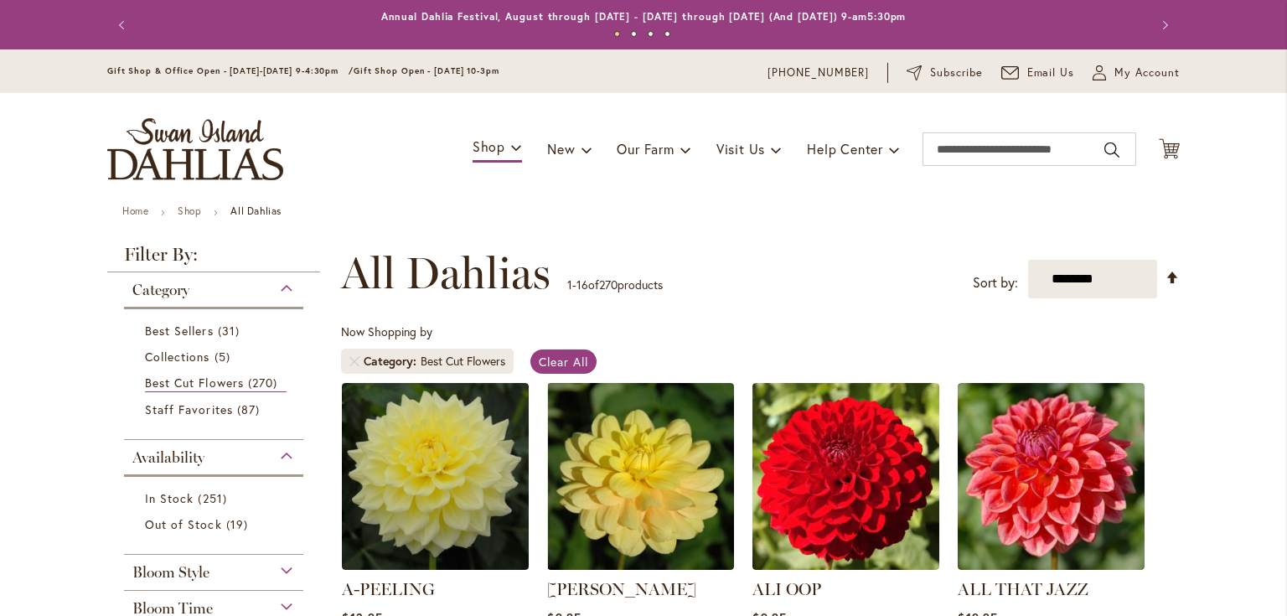
scroll to position [134, 0]
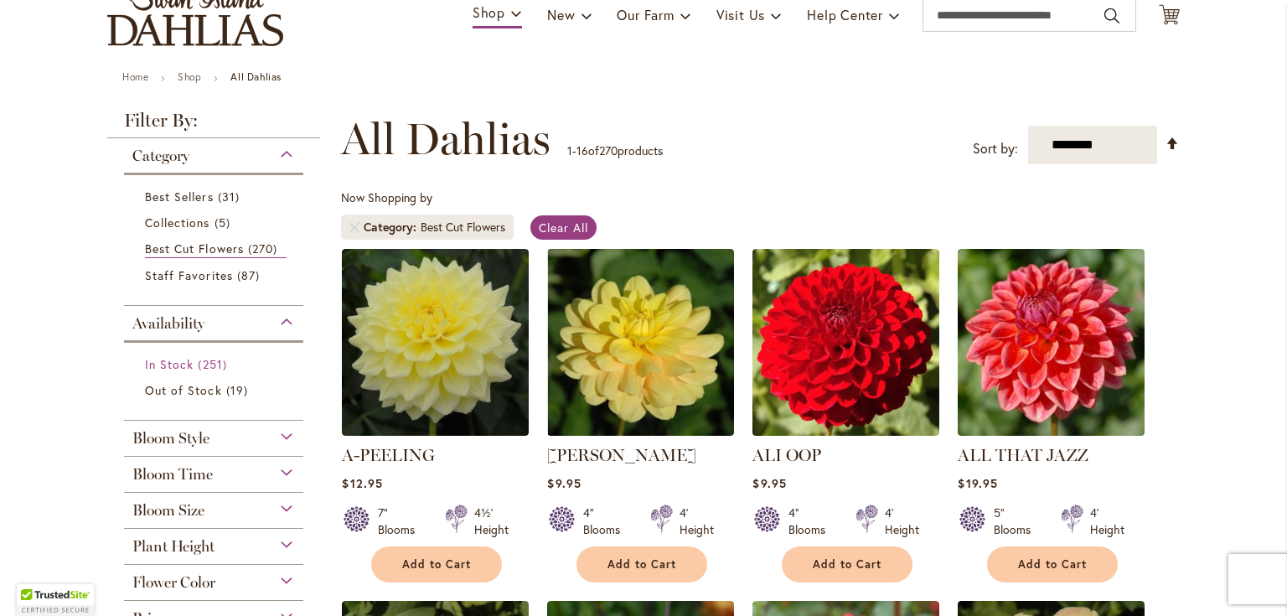
click at [198, 368] on span "251 items" at bounding box center [214, 364] width 33 height 18
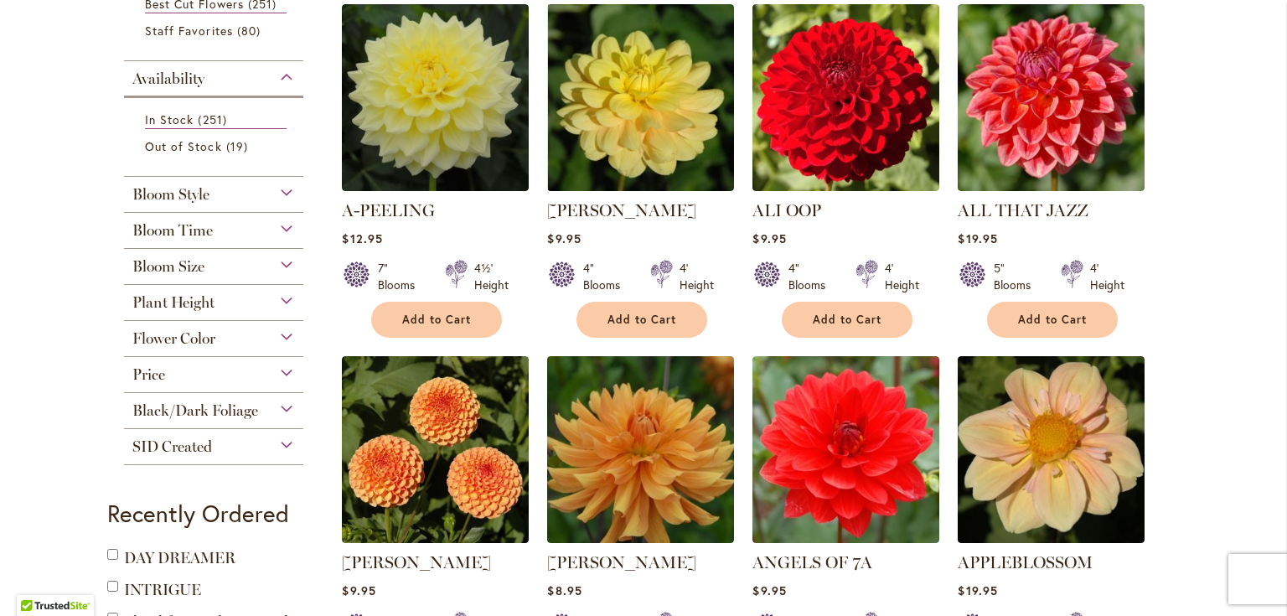
scroll to position [402, 0]
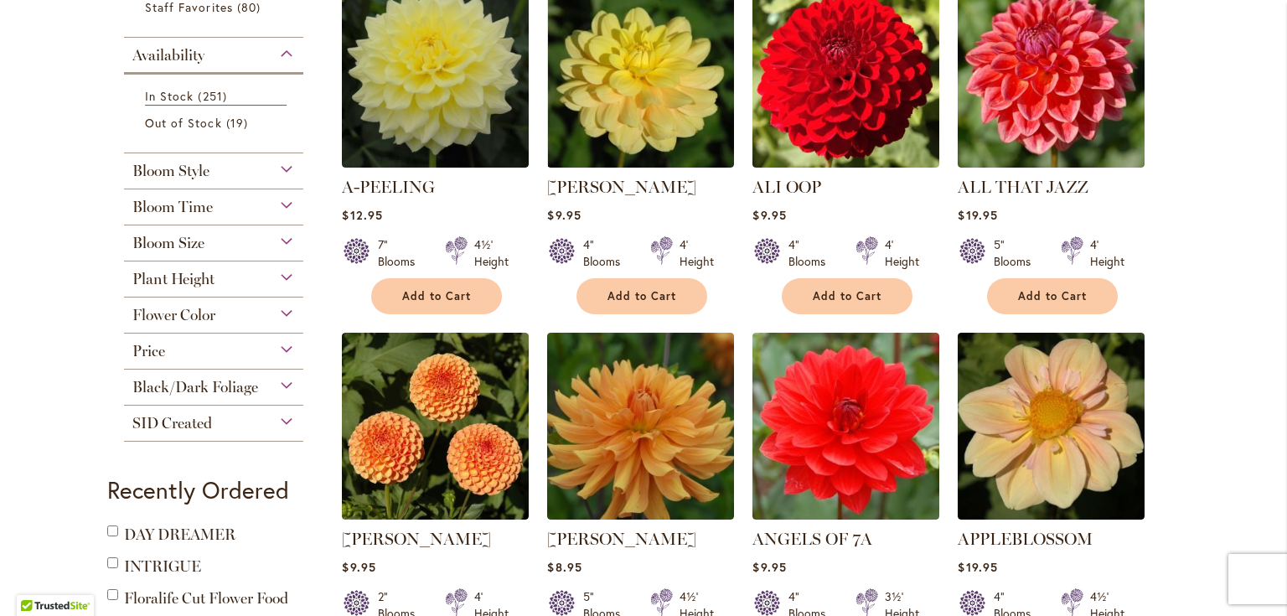
click at [288, 195] on div "Bloom Time" at bounding box center [213, 202] width 179 height 27
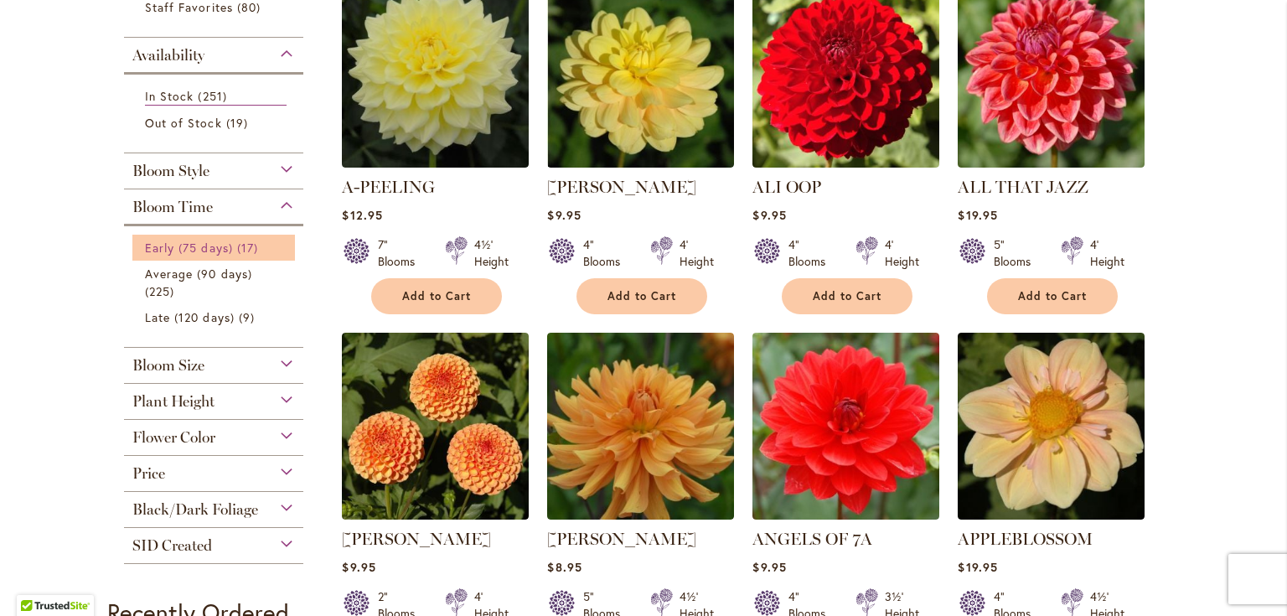
click at [205, 245] on span "Early (75 days)" at bounding box center [189, 248] width 88 height 16
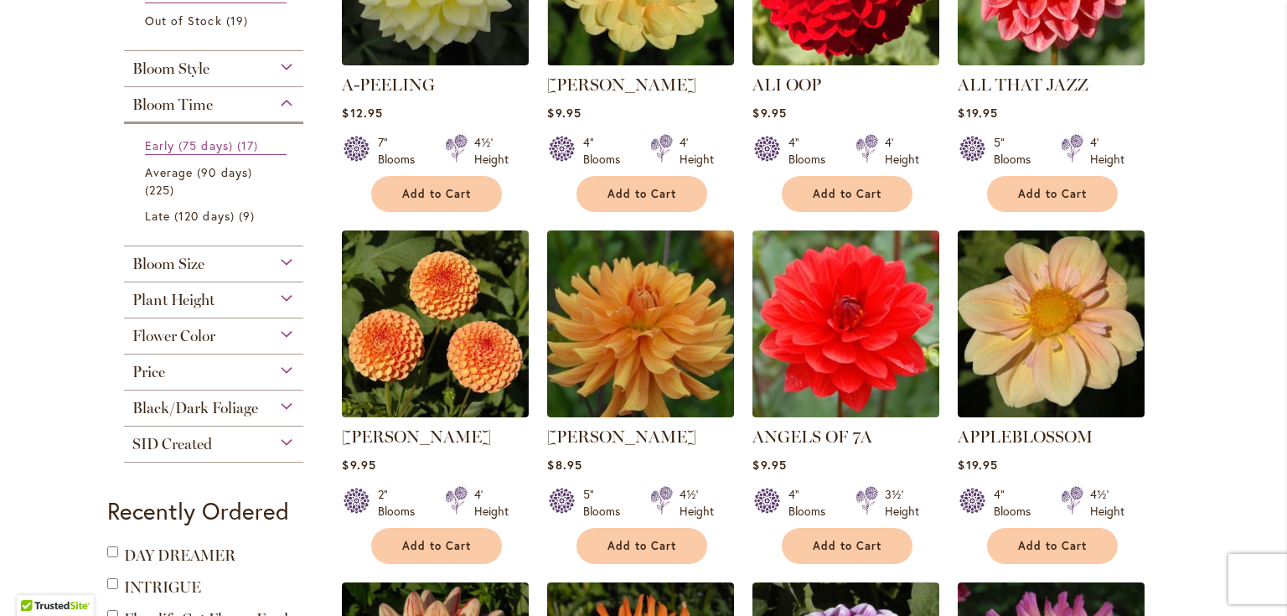
scroll to position [536, 0]
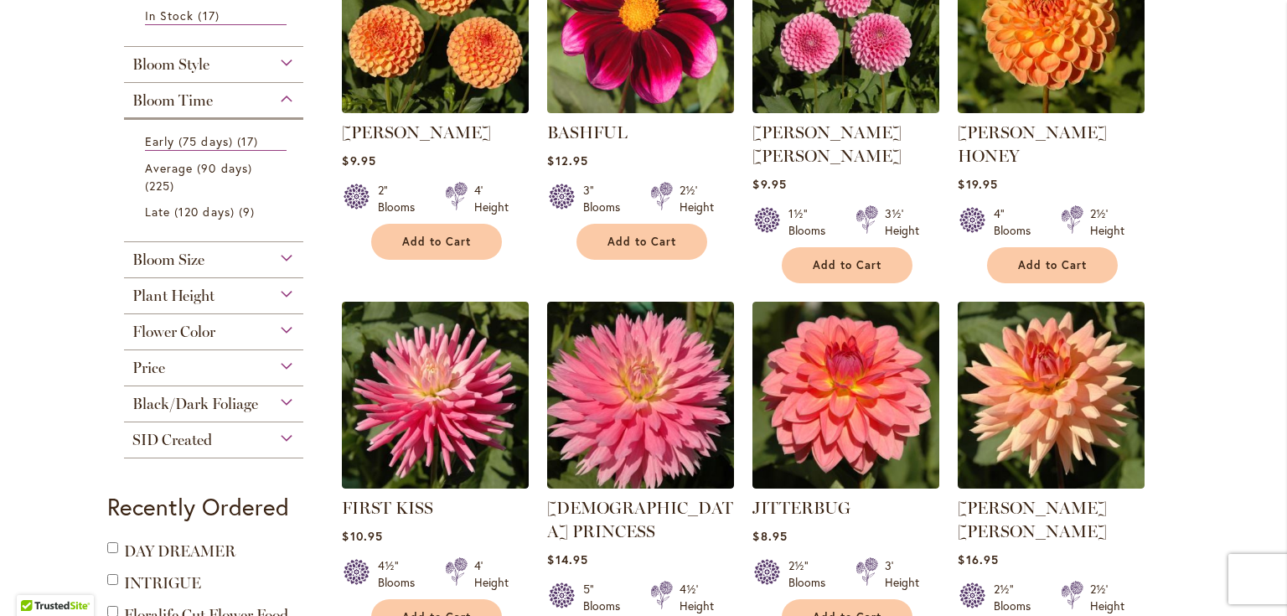
scroll to position [469, 0]
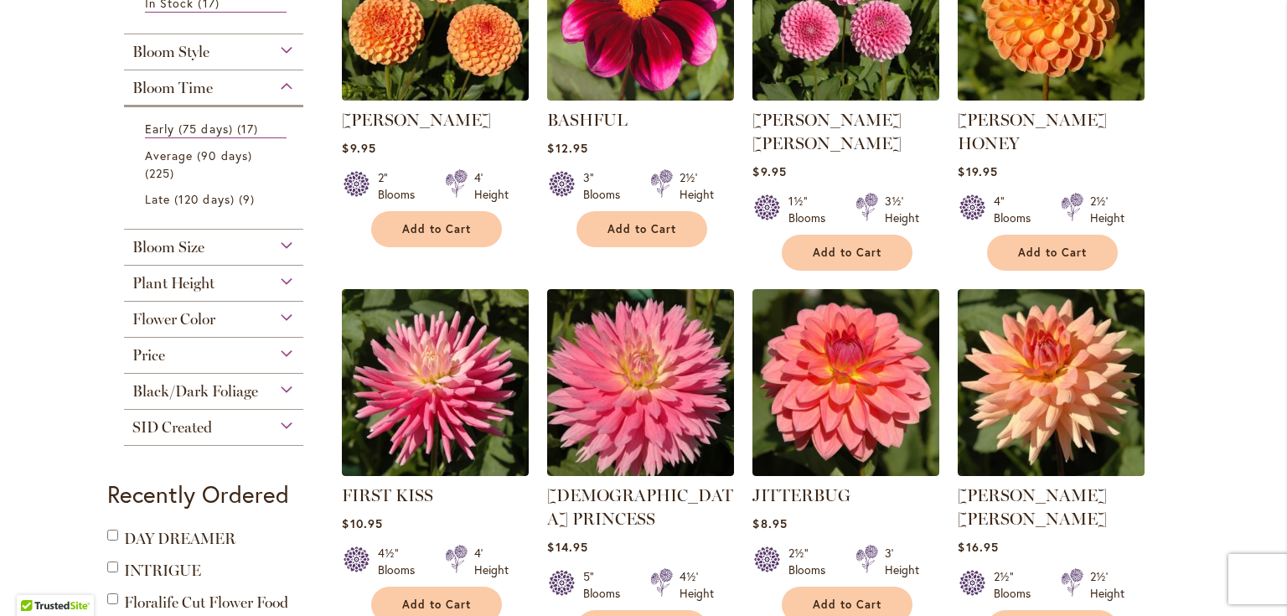
click at [282, 245] on div "Bloom Size" at bounding box center [213, 243] width 179 height 27
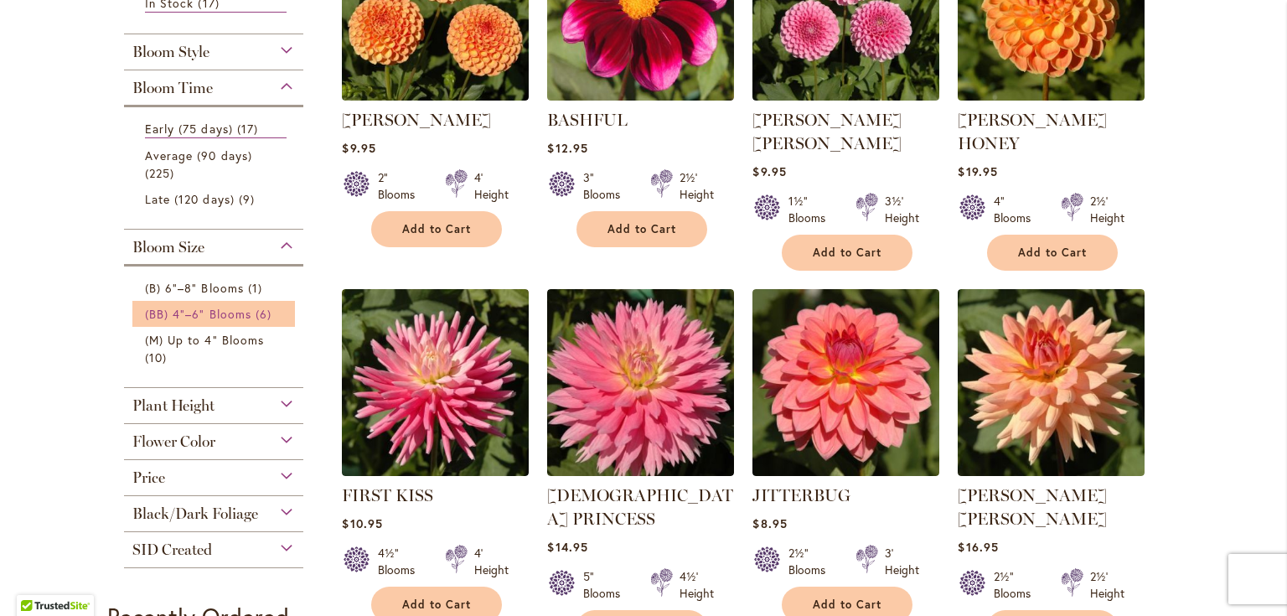
click at [233, 313] on span "(BB) 4"–6" Blooms" at bounding box center [198, 314] width 106 height 16
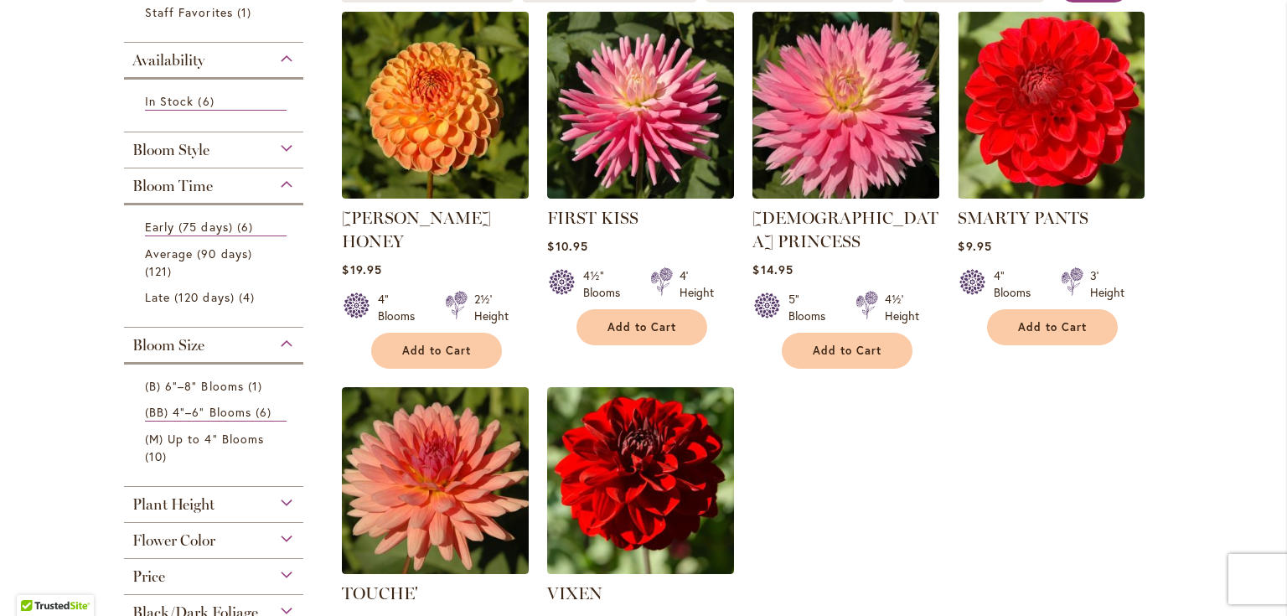
scroll to position [402, 0]
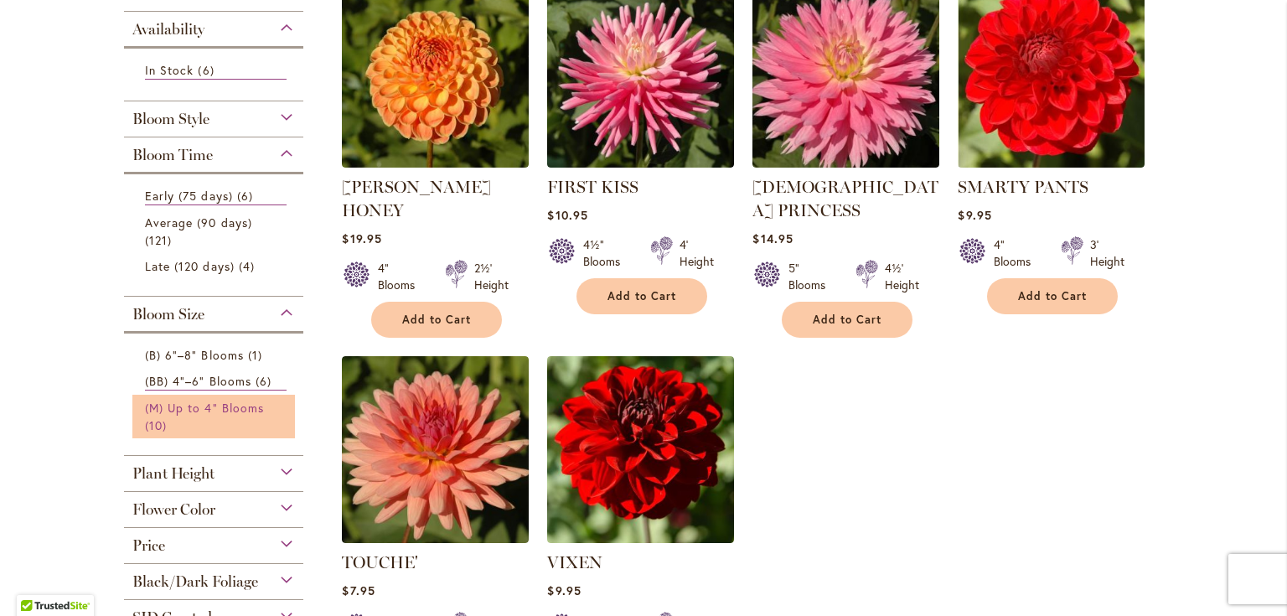
click at [154, 400] on span "(M) Up to 4" Blooms" at bounding box center [204, 408] width 119 height 16
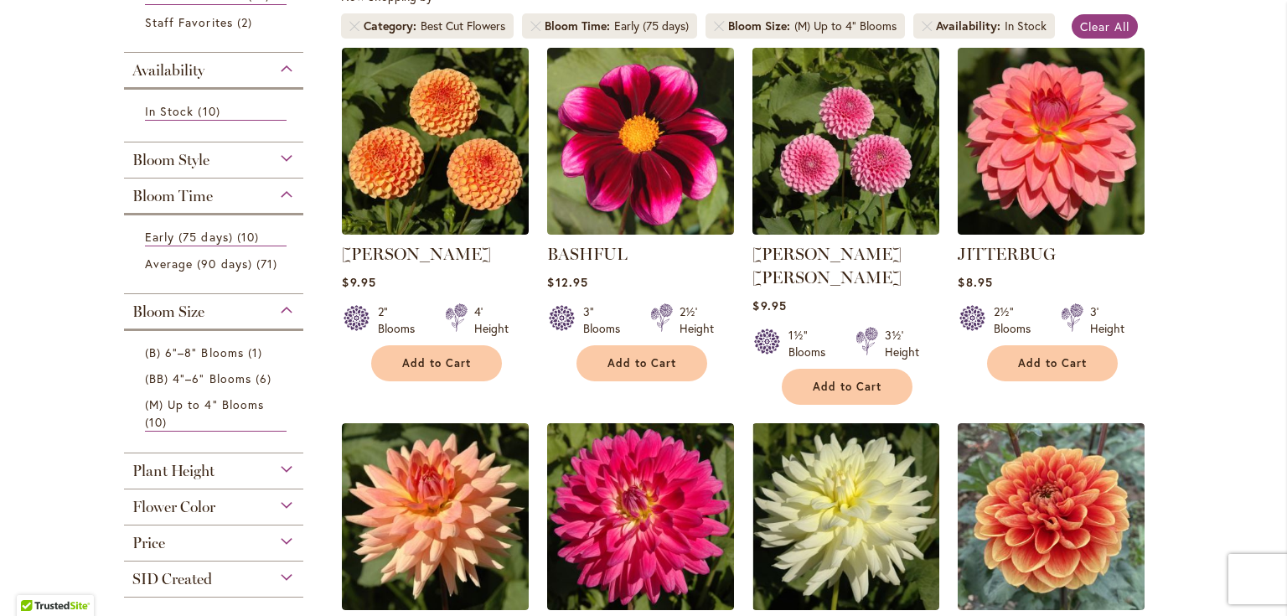
scroll to position [402, 0]
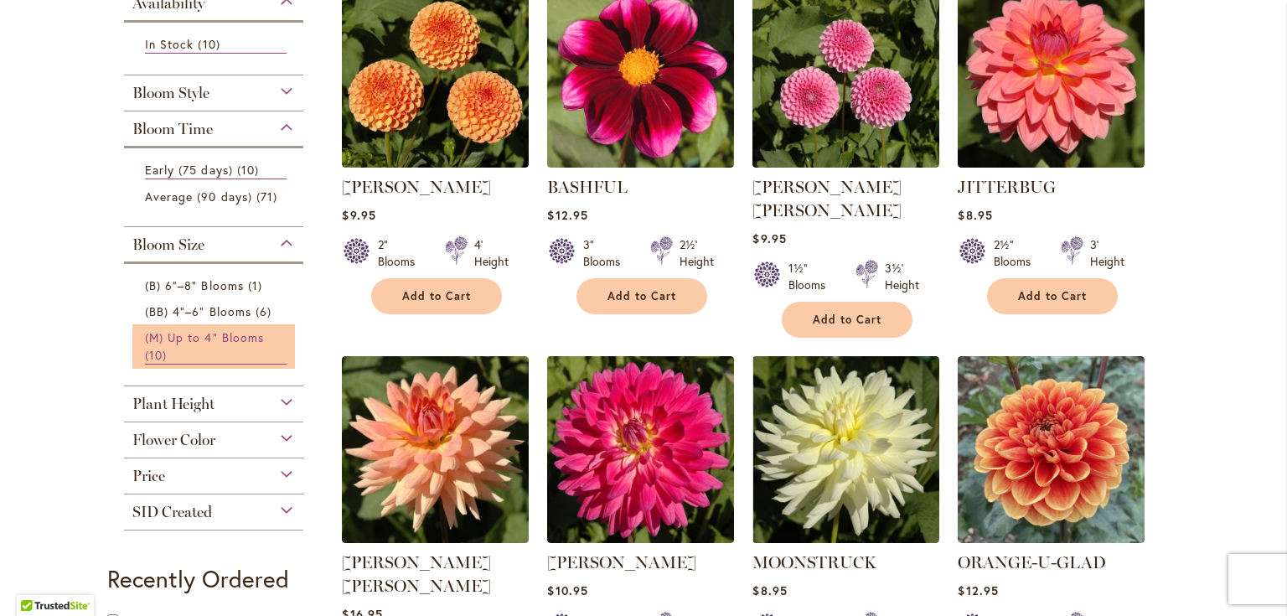
click at [202, 333] on span "(M) Up to 4" Blooms" at bounding box center [204, 337] width 119 height 16
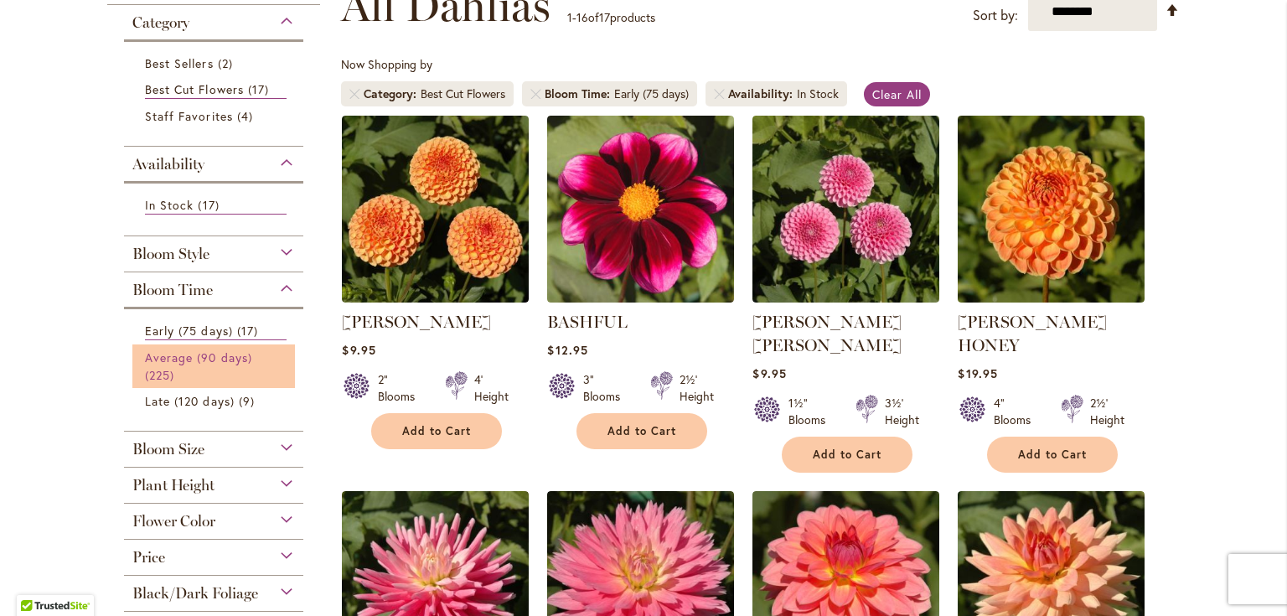
scroll to position [268, 0]
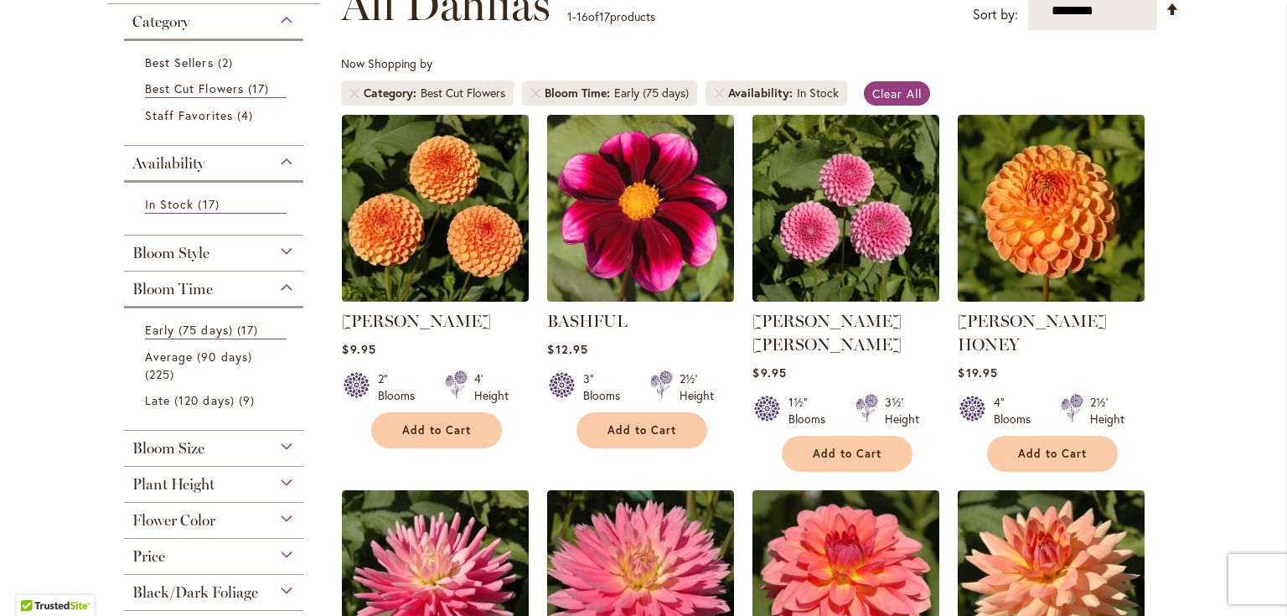
click at [279, 442] on div "Bloom Size" at bounding box center [213, 444] width 179 height 27
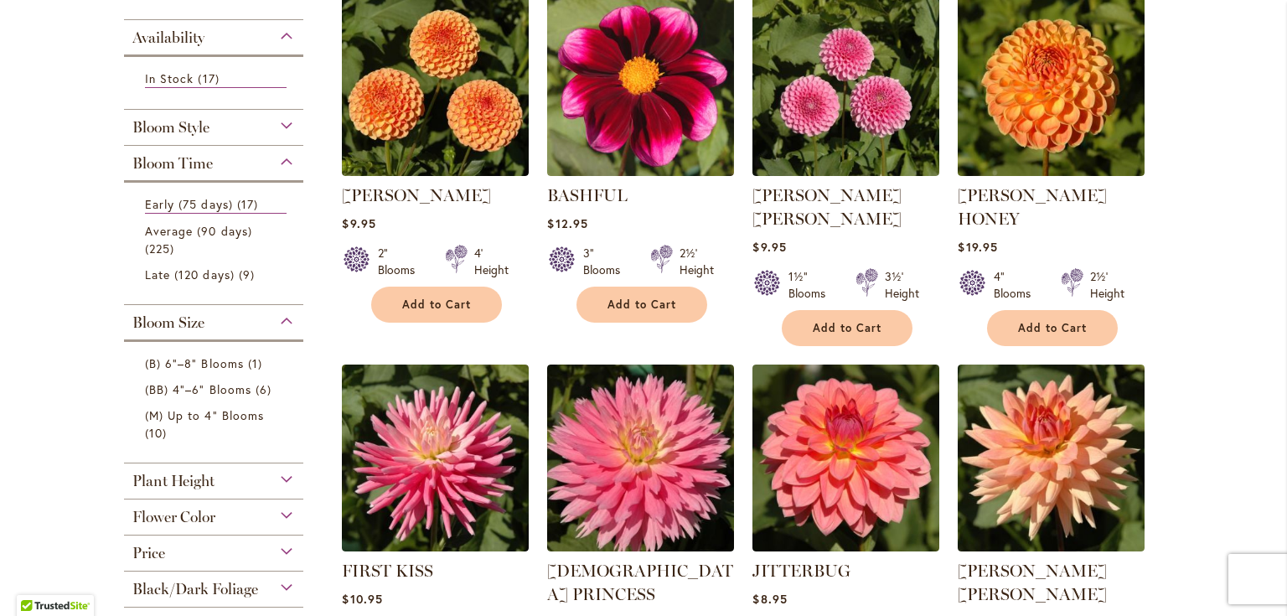
scroll to position [402, 0]
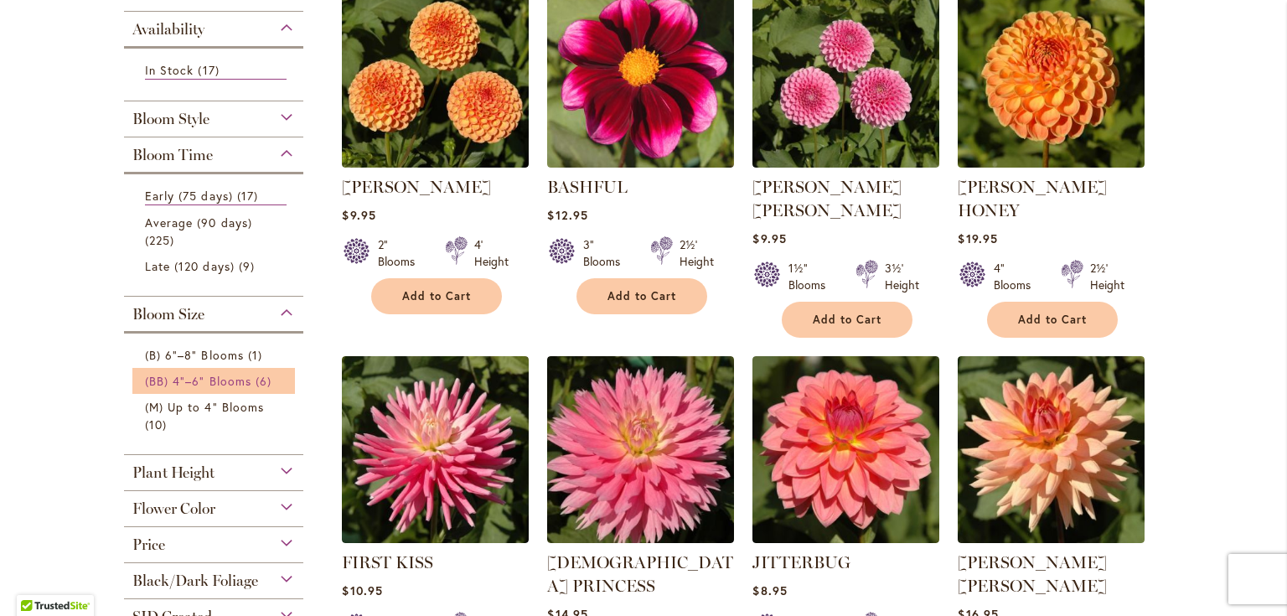
click at [198, 380] on span "(BB) 4"–6" Blooms" at bounding box center [198, 381] width 106 height 16
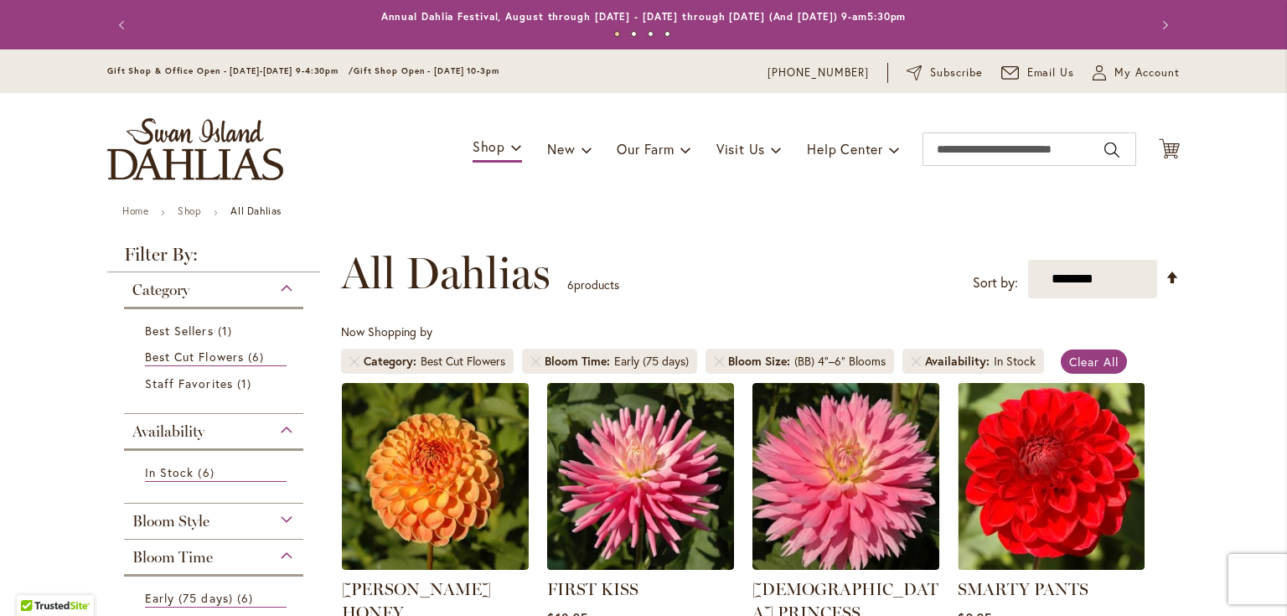
scroll to position [268, 0]
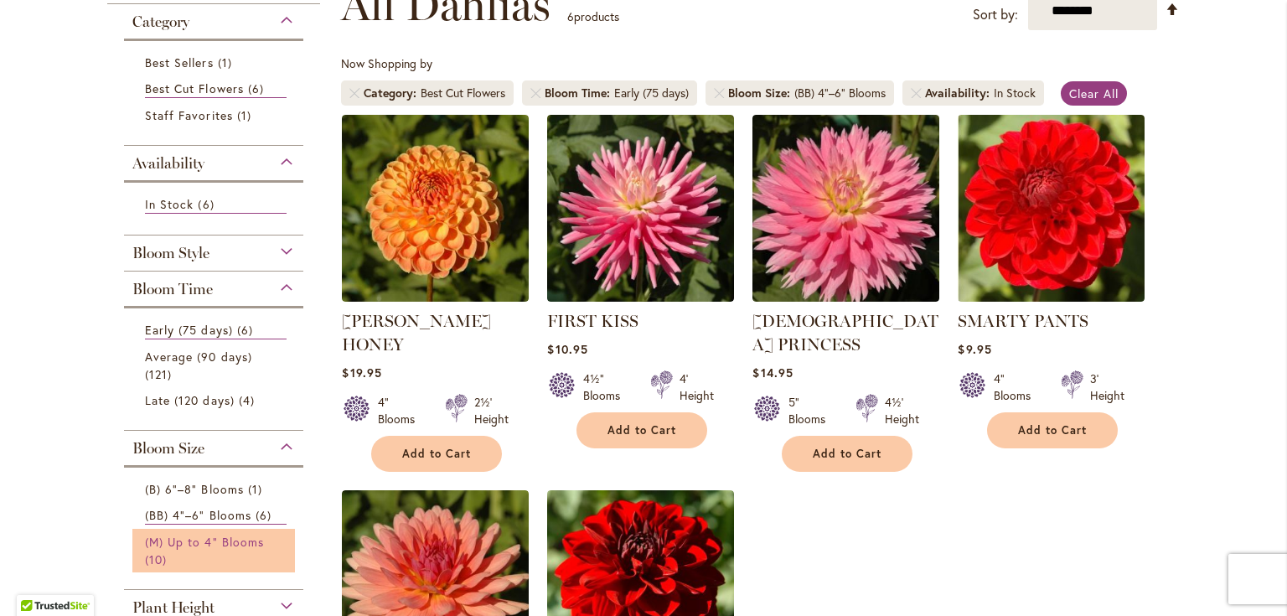
click at [230, 546] on link "(M) Up to 4" Blooms 10 items" at bounding box center [216, 550] width 142 height 35
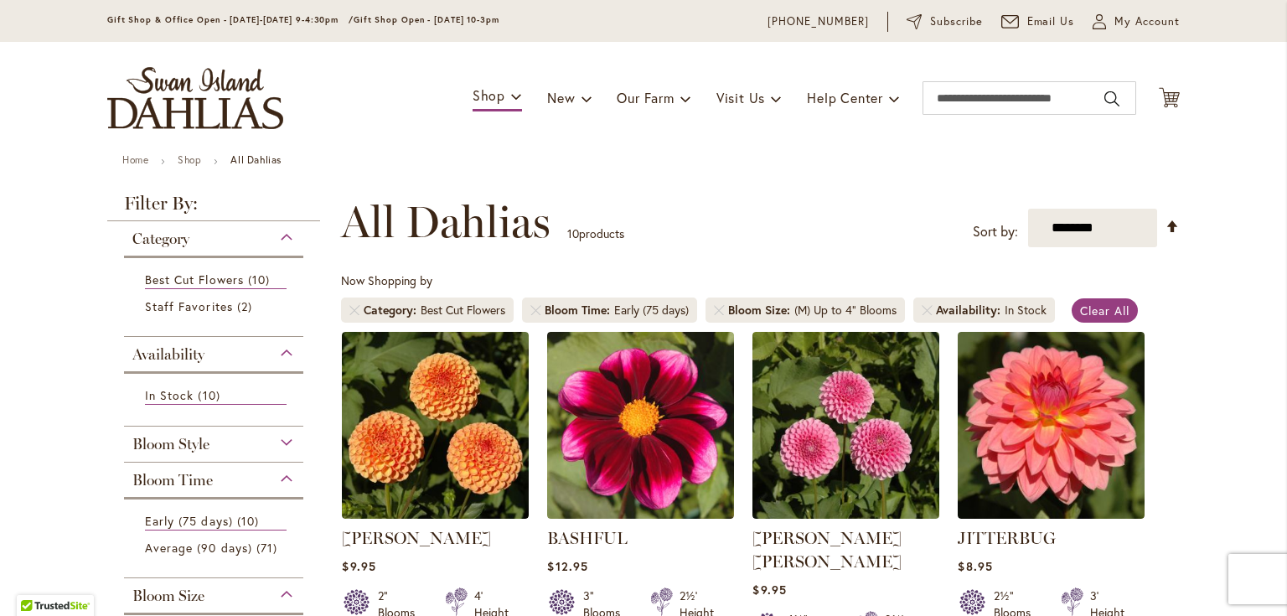
scroll to position [201, 0]
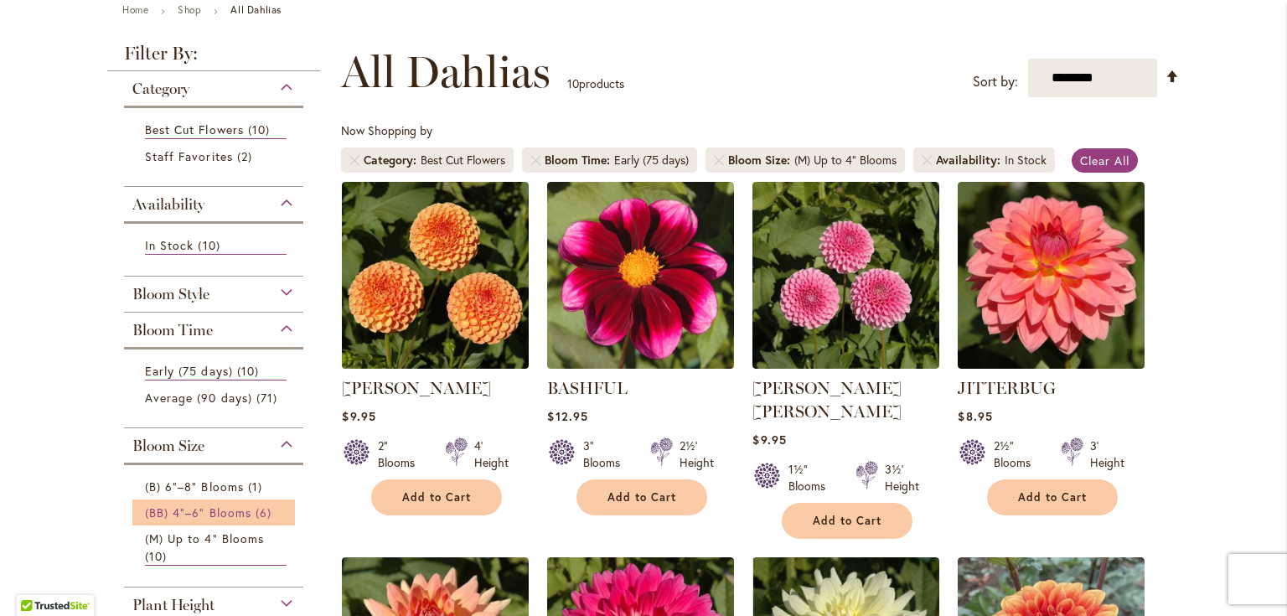
click at [233, 509] on span "(BB) 4"–6" Blooms" at bounding box center [198, 512] width 106 height 16
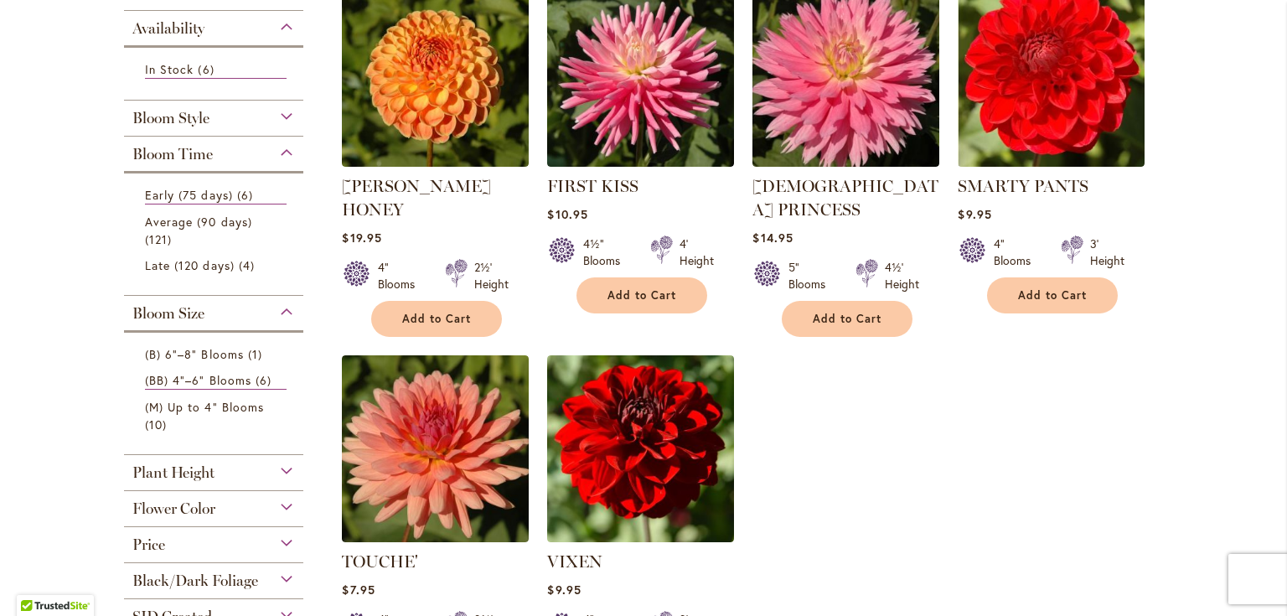
scroll to position [402, 0]
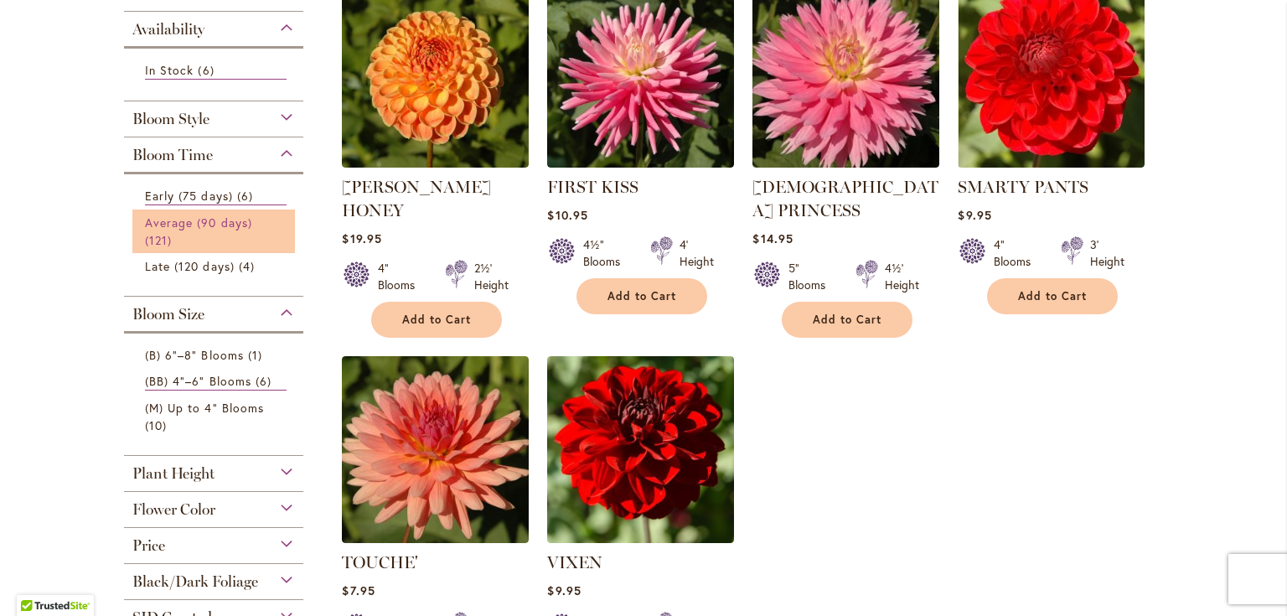
click at [230, 232] on link "Average (90 days) 121 items" at bounding box center [216, 231] width 142 height 35
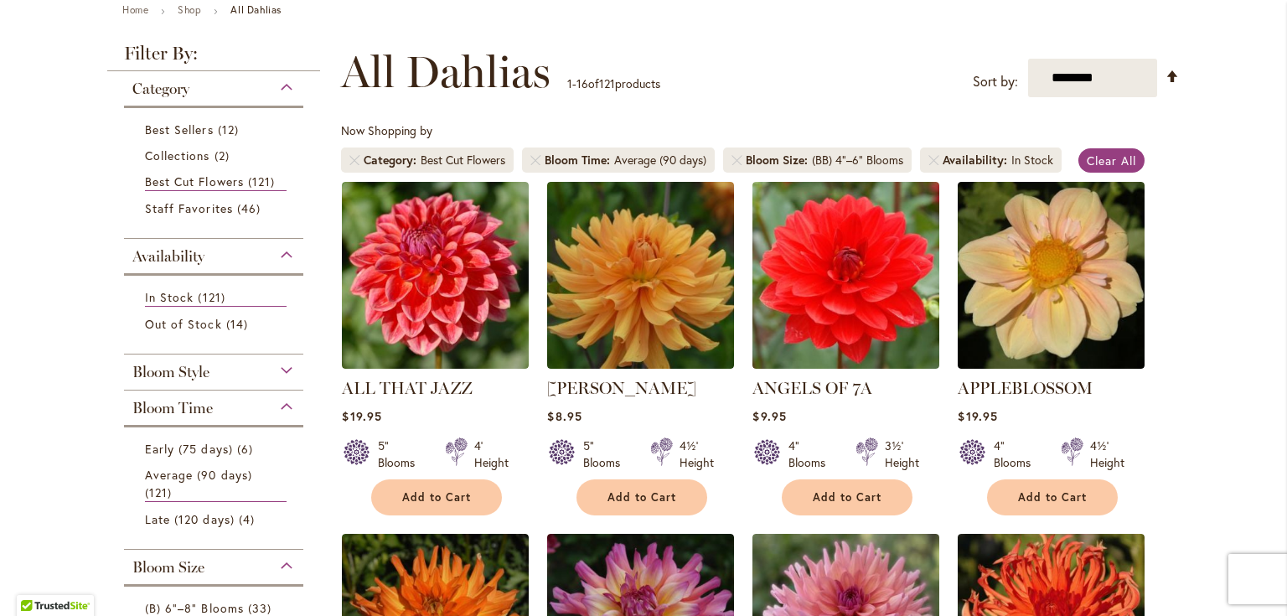
scroll to position [268, 0]
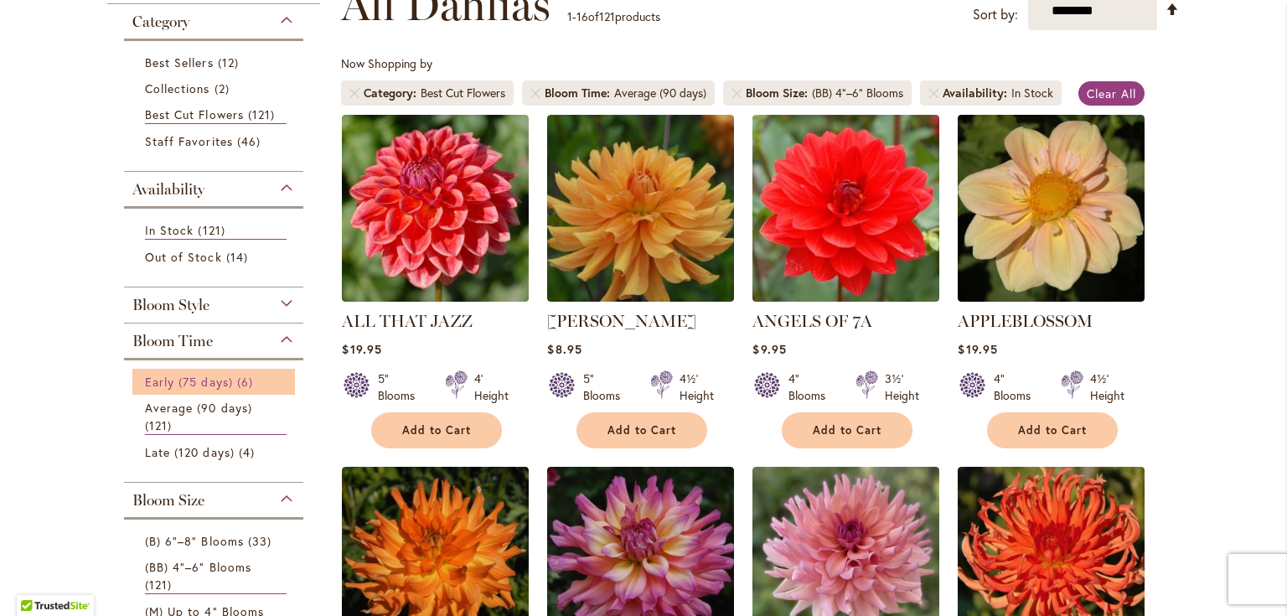
click at [208, 382] on span "Early (75 days)" at bounding box center [189, 382] width 88 height 16
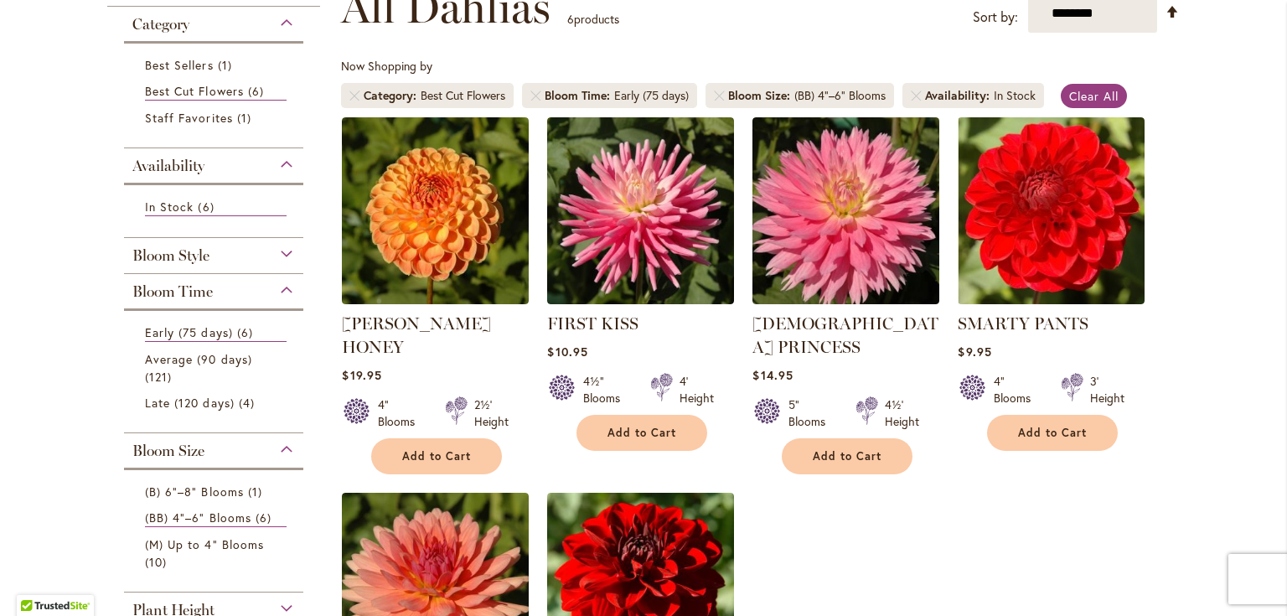
scroll to position [268, 0]
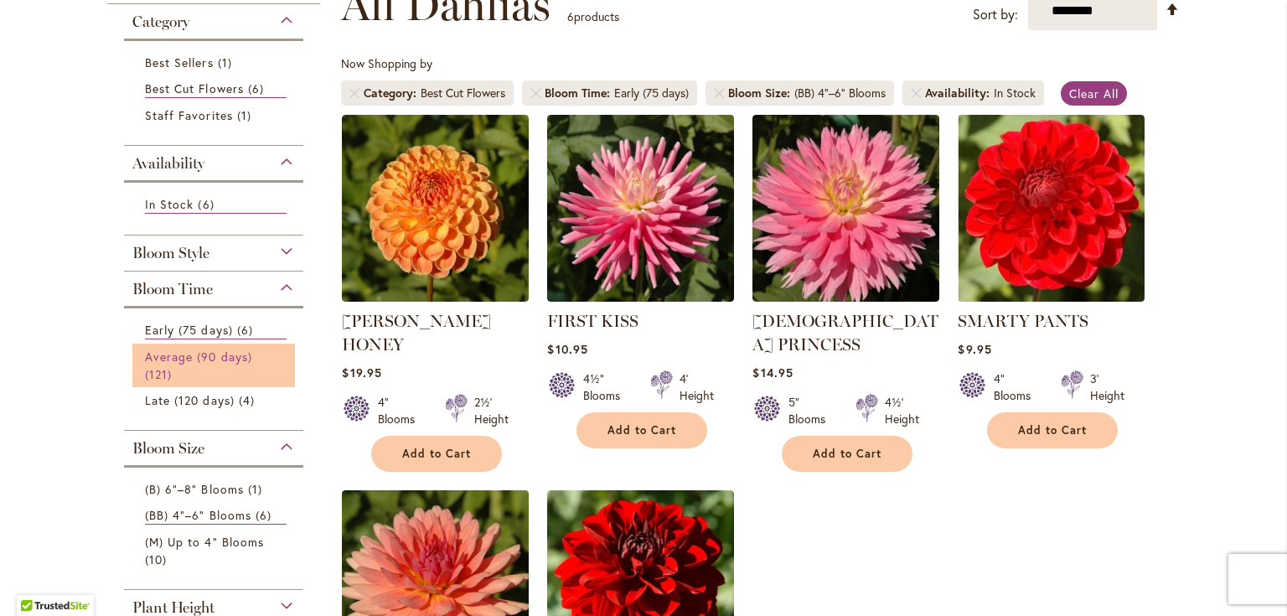
click at [238, 368] on link "Average (90 days) 121 items" at bounding box center [216, 365] width 142 height 35
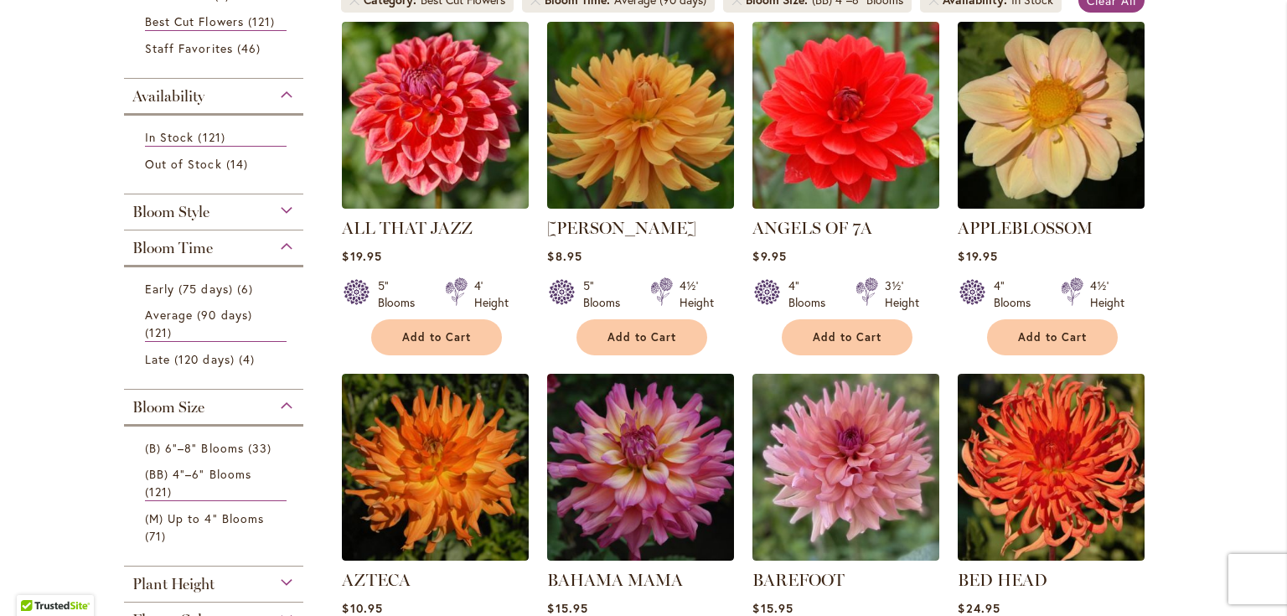
scroll to position [402, 0]
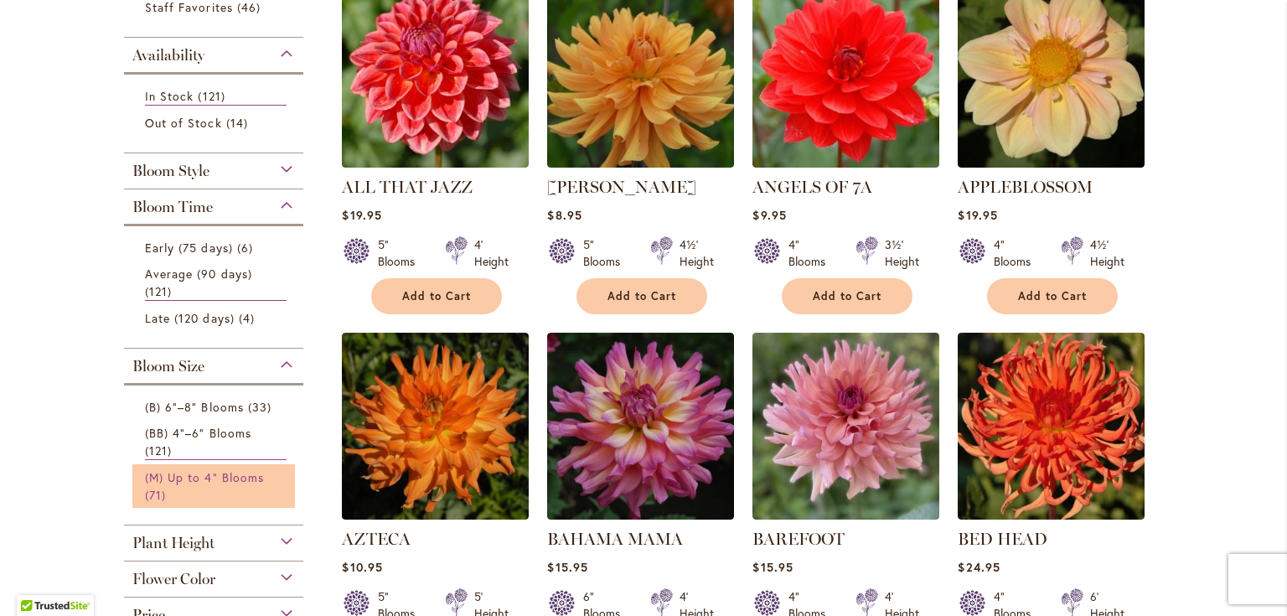
click at [188, 468] on link "(M) Up to 4" Blooms 71 items" at bounding box center [216, 485] width 142 height 35
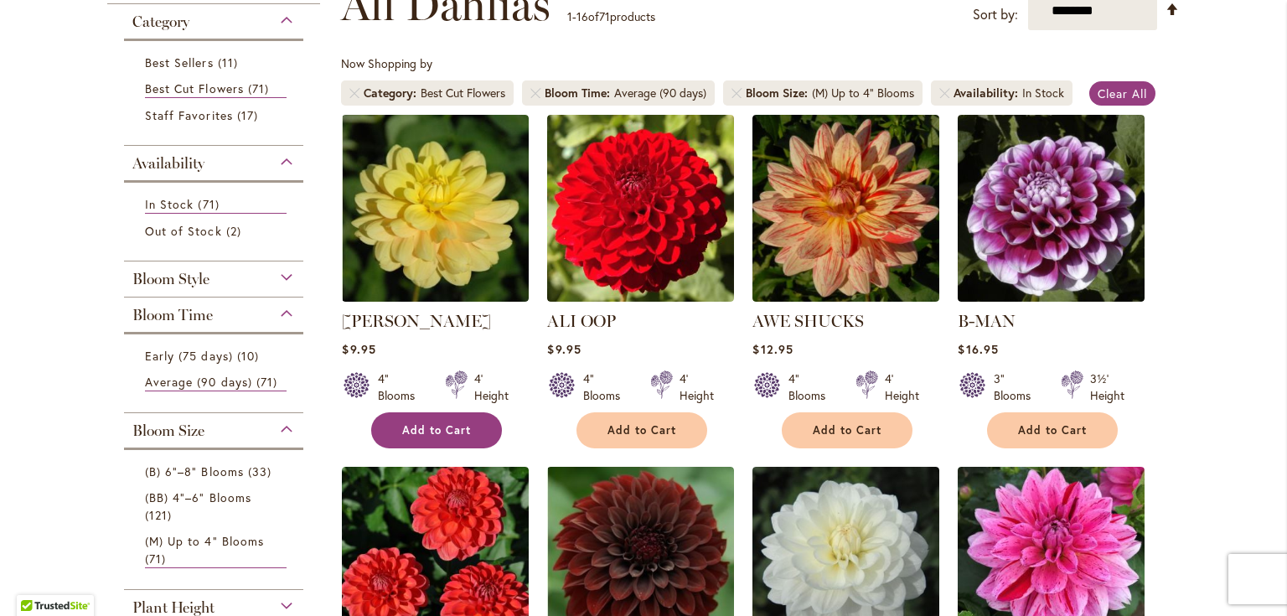
scroll to position [335, 0]
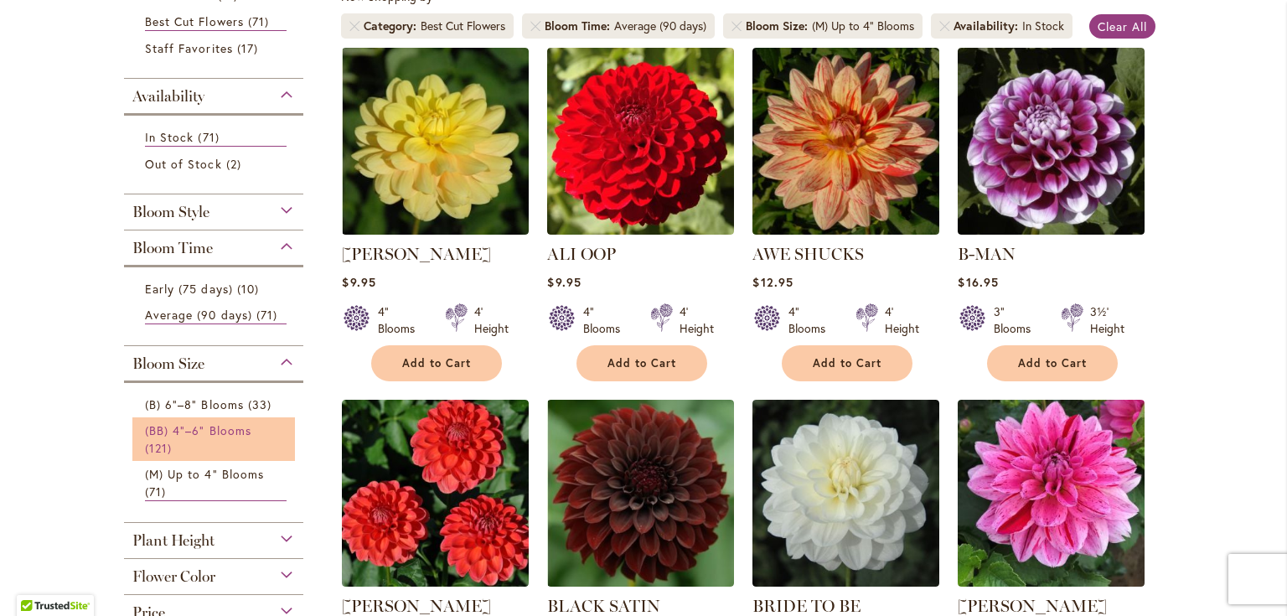
click at [238, 427] on span "(BB) 4"–6" Blooms" at bounding box center [198, 430] width 106 height 16
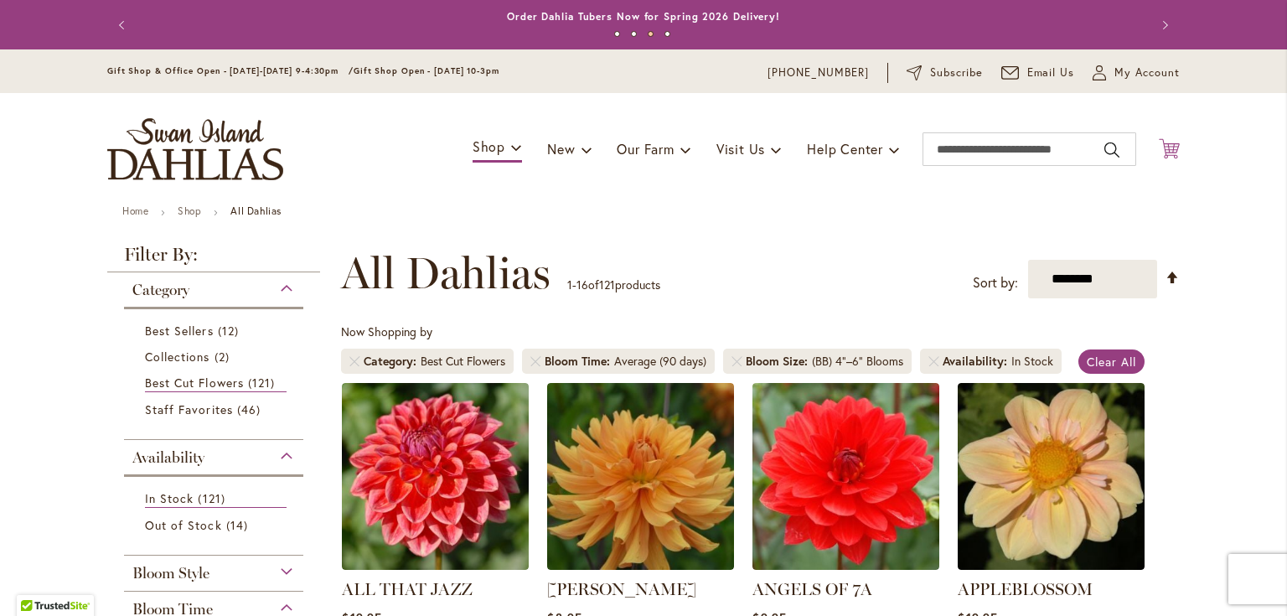
click at [1164, 147] on icon at bounding box center [1169, 148] width 21 height 20
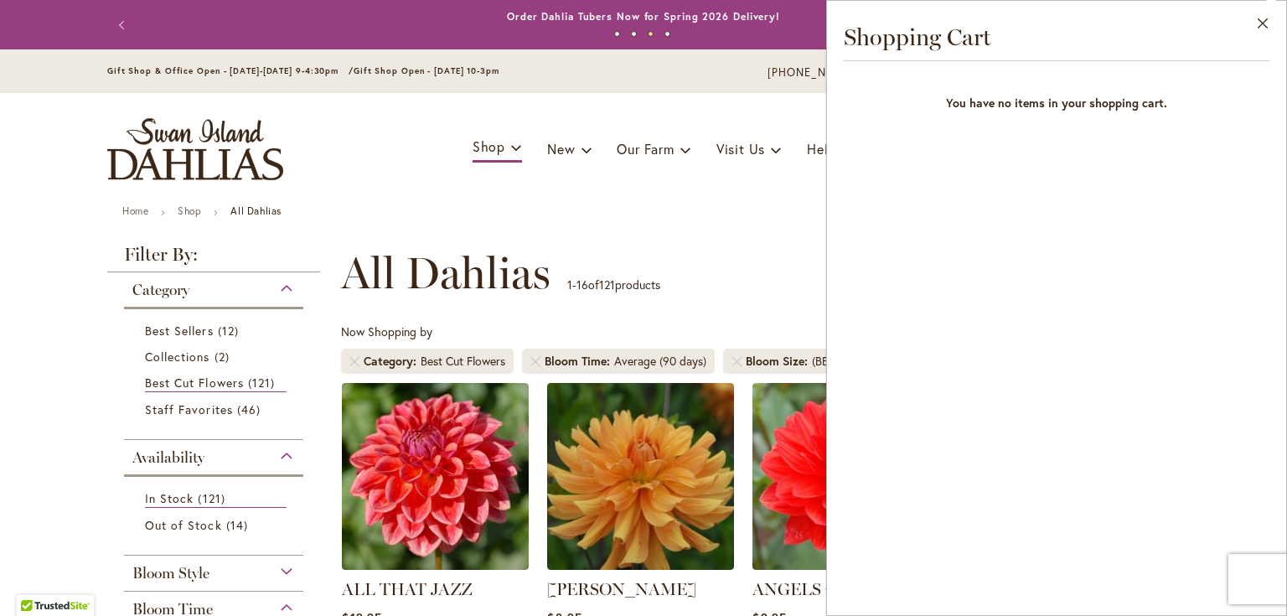
click at [793, 203] on div "Toggle Nav Shop Dahlia Tubers Collections Fresh Cut Dahlias Gardening Supplies …" at bounding box center [643, 149] width 1106 height 112
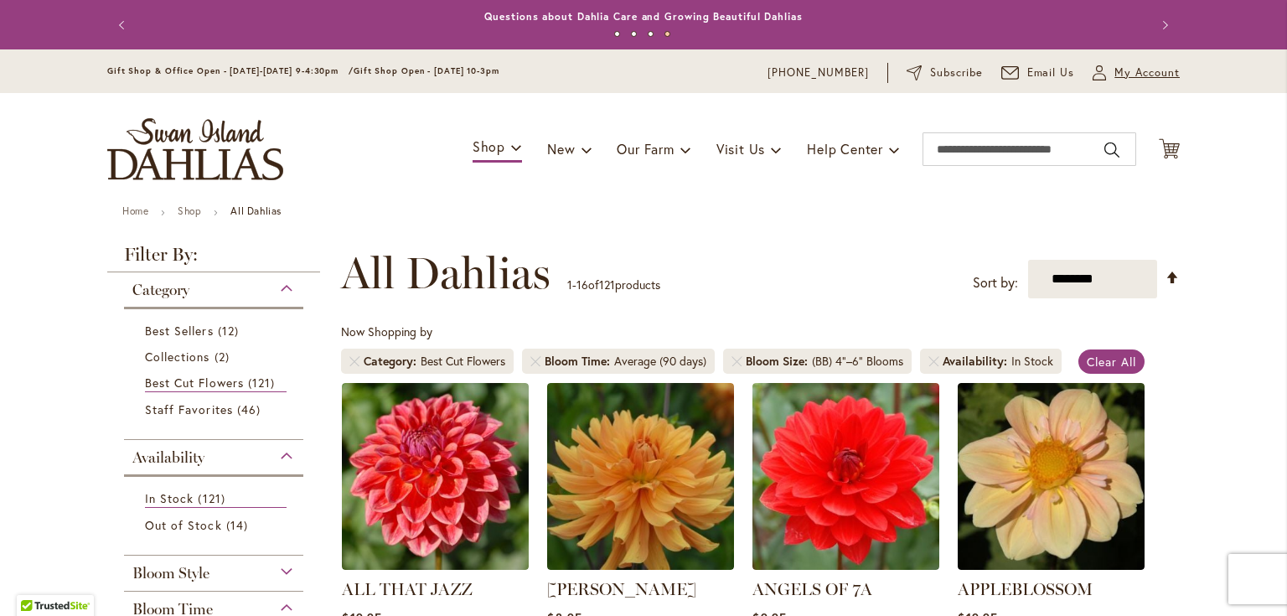
click at [1119, 70] on span "My Account" at bounding box center [1146, 73] width 65 height 17
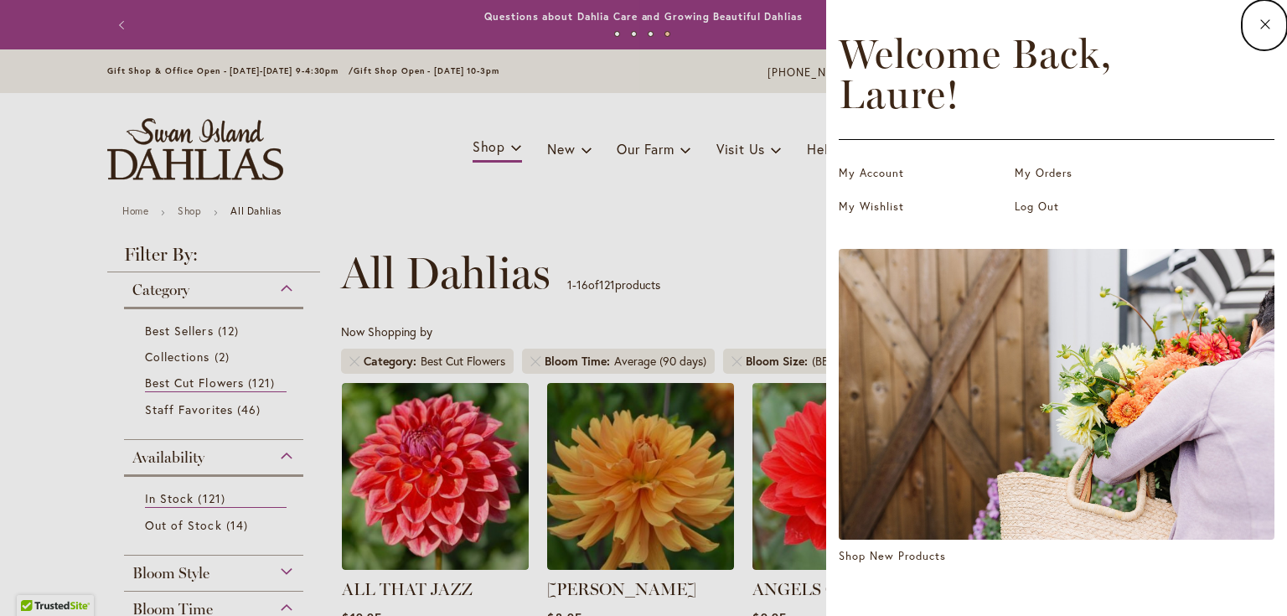
click at [826, 224] on dialog "Close Welcome Back, Laure ! My Account My Orders My Wishlist Log Out Shop New P…" at bounding box center [1056, 308] width 461 height 616
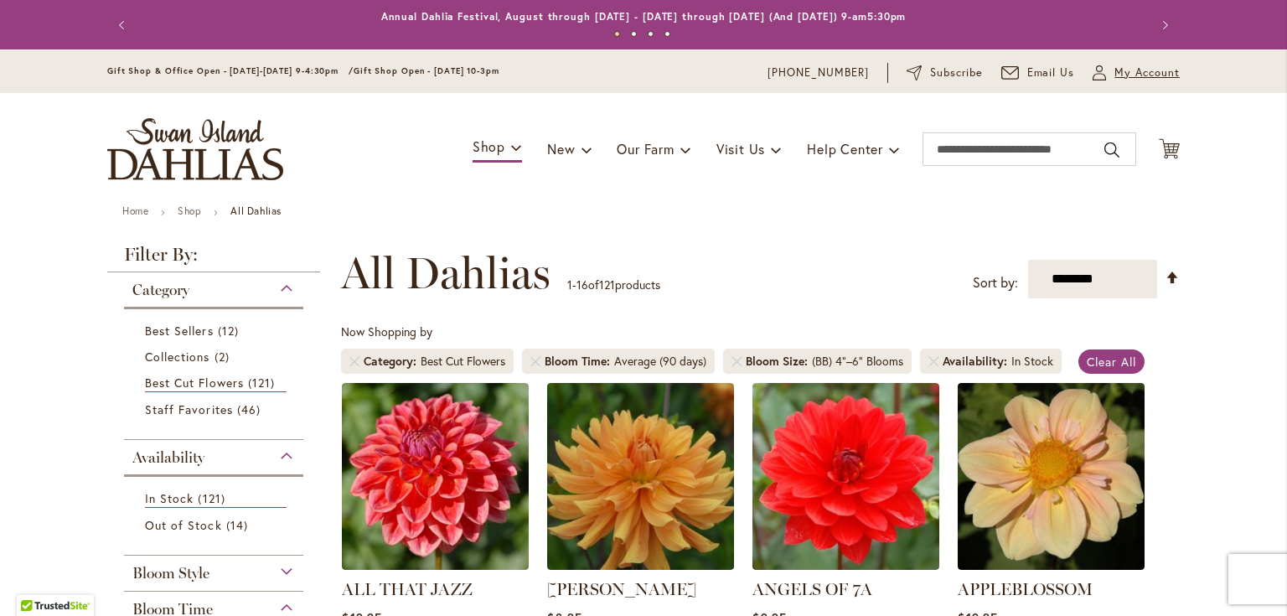
click at [1119, 69] on span "My Account" at bounding box center [1146, 73] width 65 height 17
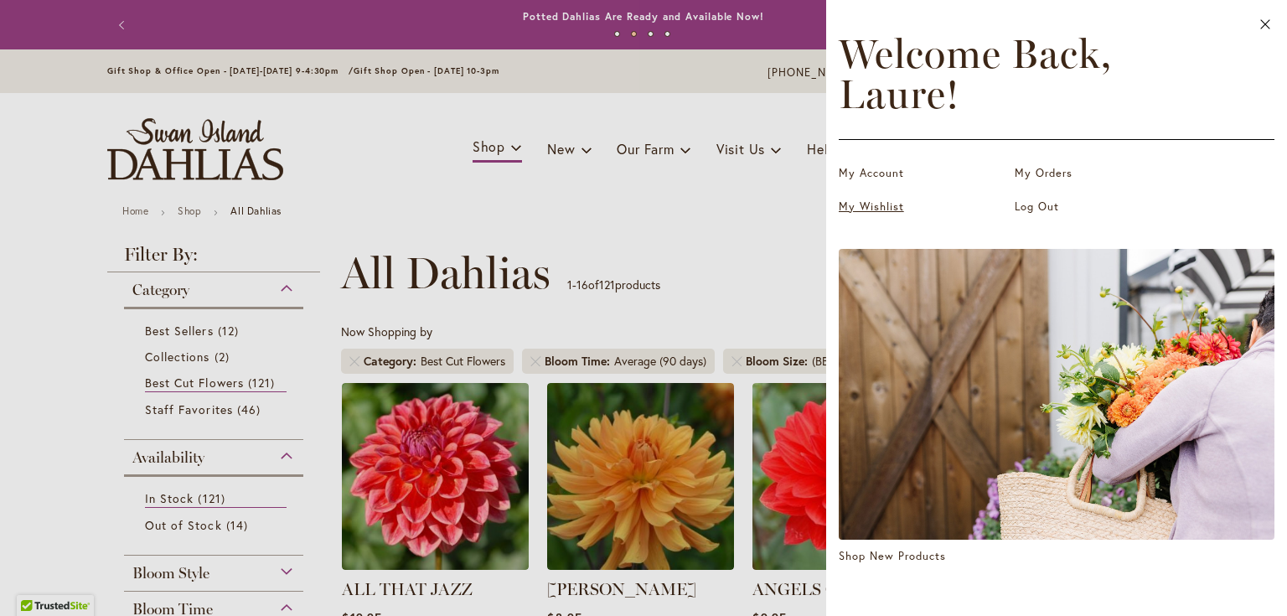
click at [885, 209] on link "My Wishlist" at bounding box center [923, 207] width 168 height 17
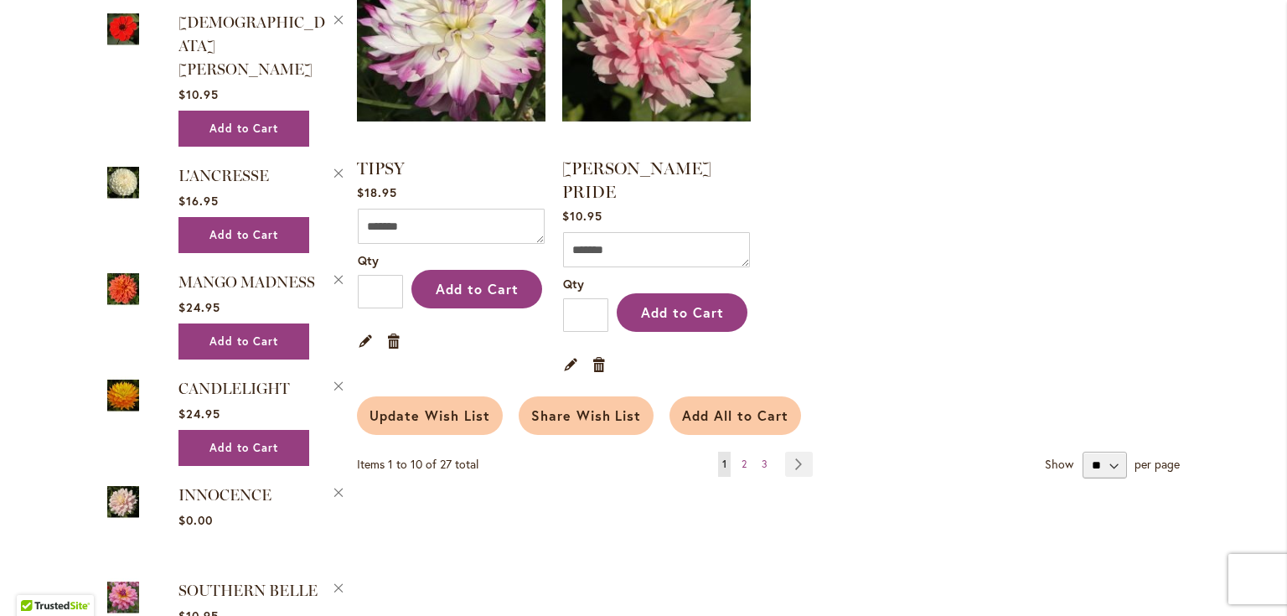
scroll to position [1474, 0]
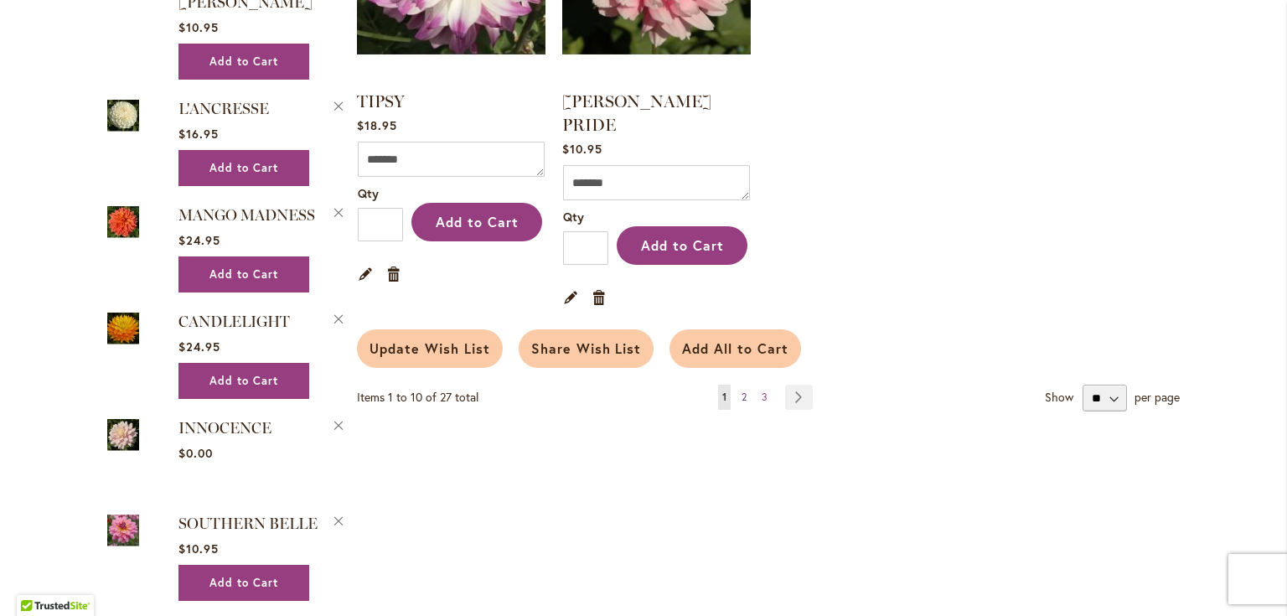
click at [741, 390] on span "2" at bounding box center [743, 396] width 5 height 13
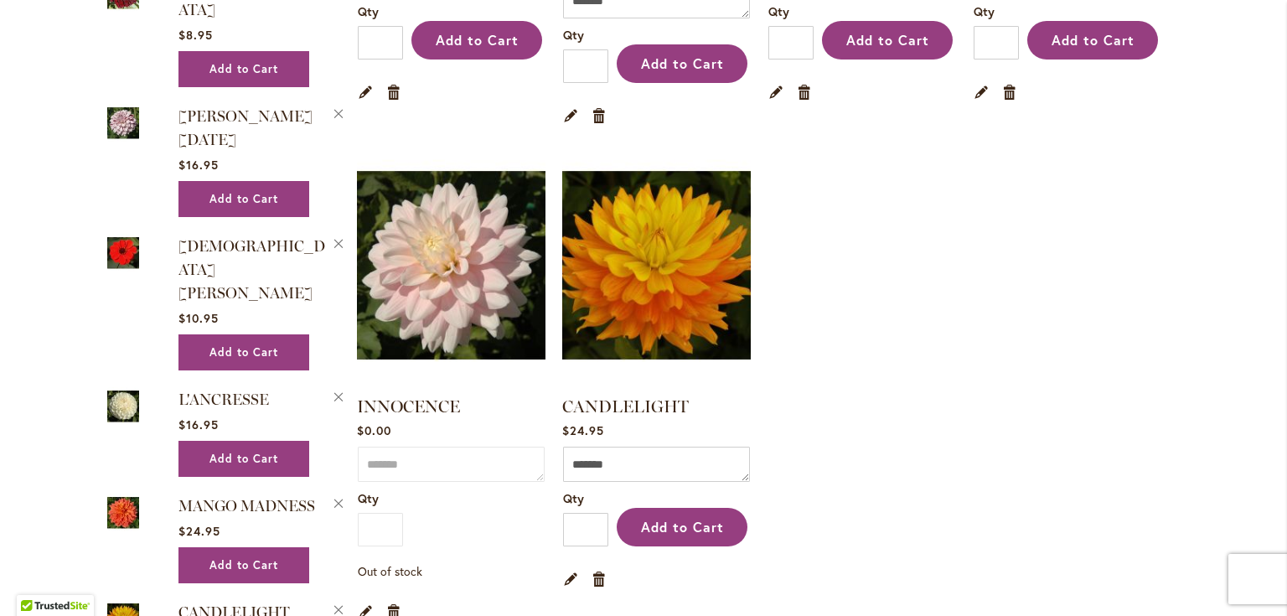
scroll to position [1206, 0]
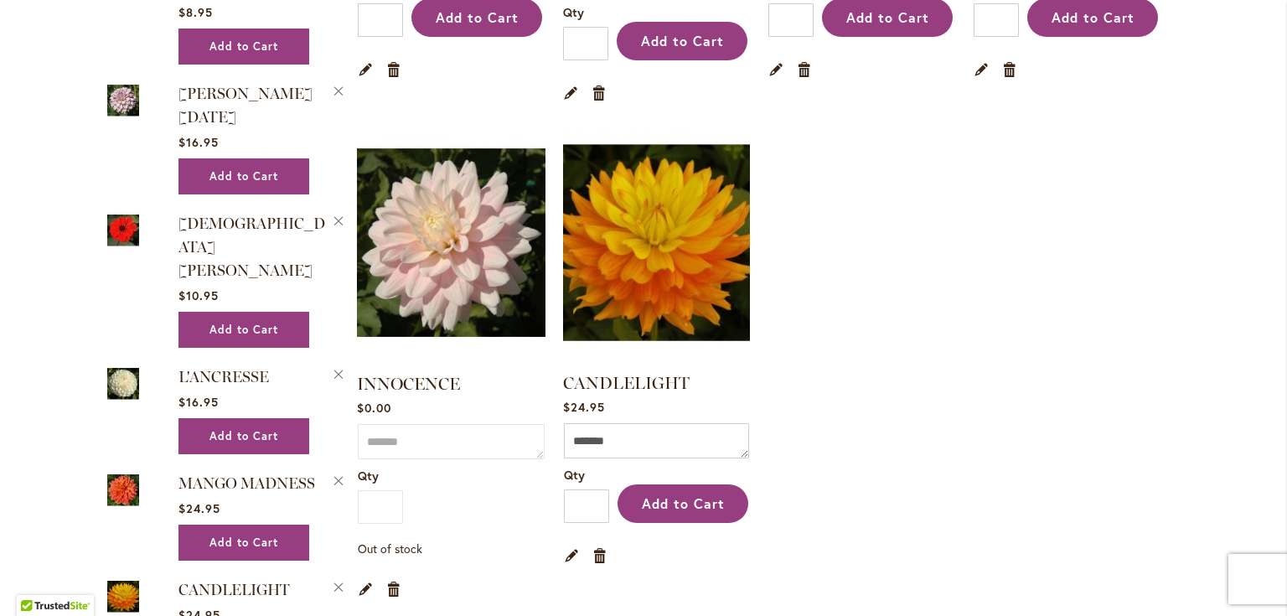
click at [607, 204] on img at bounding box center [657, 242] width 196 height 245
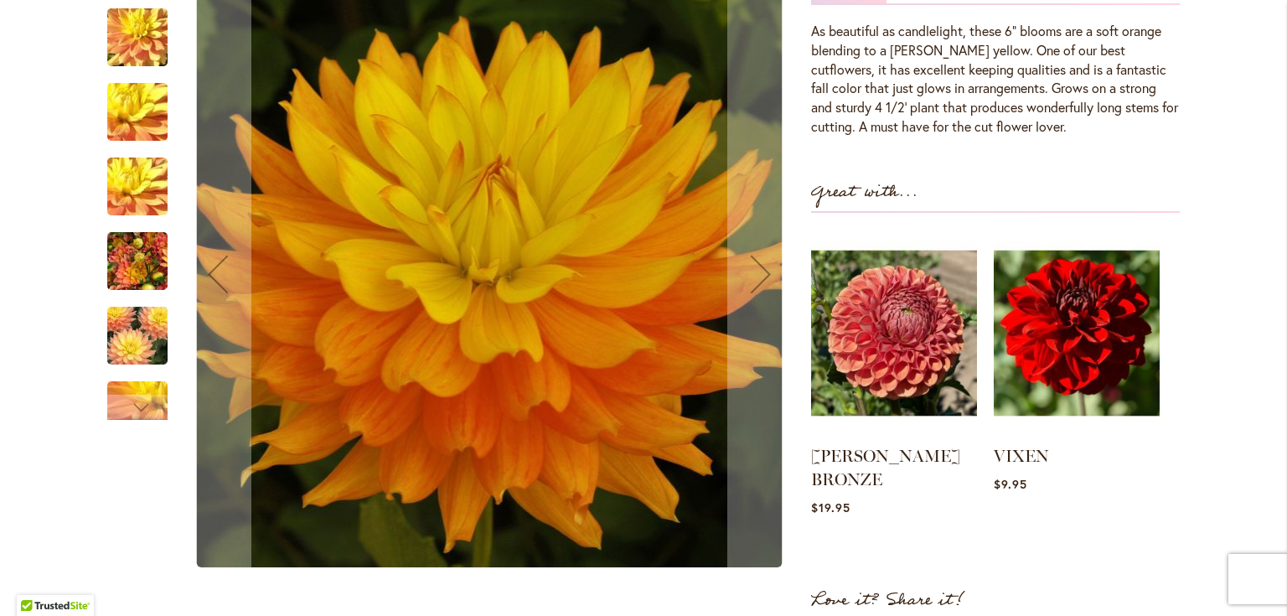
scroll to position [536, 0]
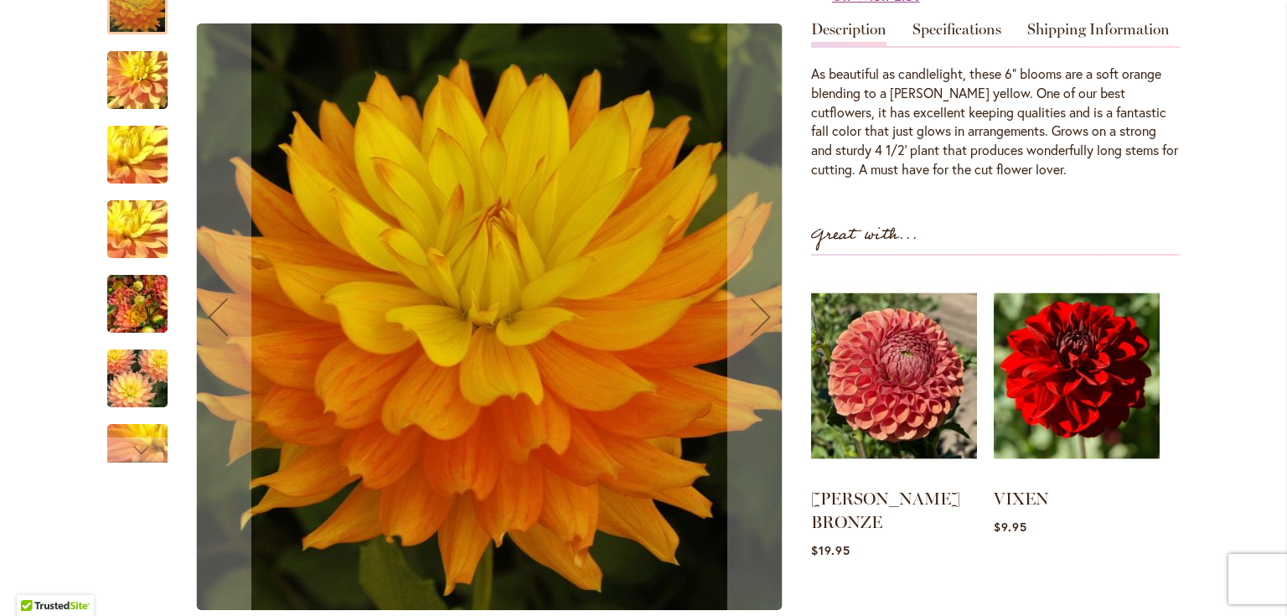
click at [141, 366] on img "CANDLELIGHT" at bounding box center [137, 378] width 121 height 80
